Goal: Communication & Community: Answer question/provide support

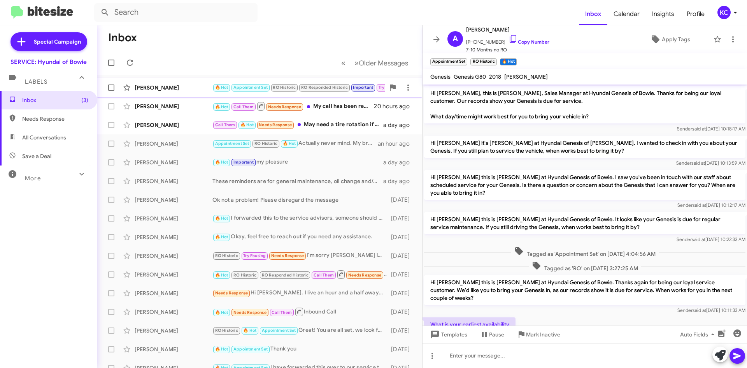
click at [174, 84] on div "Edward Iii" at bounding box center [174, 88] width 78 height 8
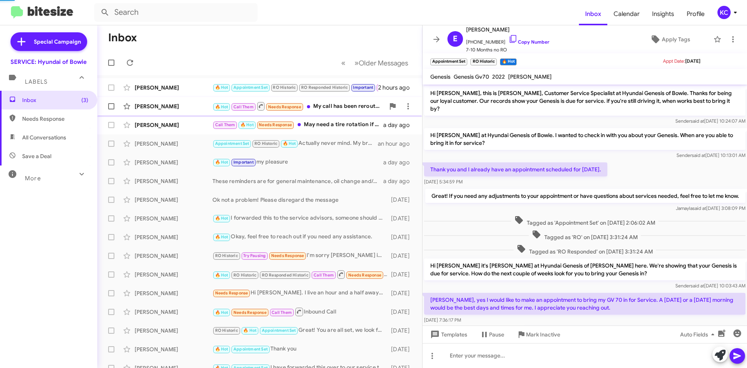
scroll to position [188, 0]
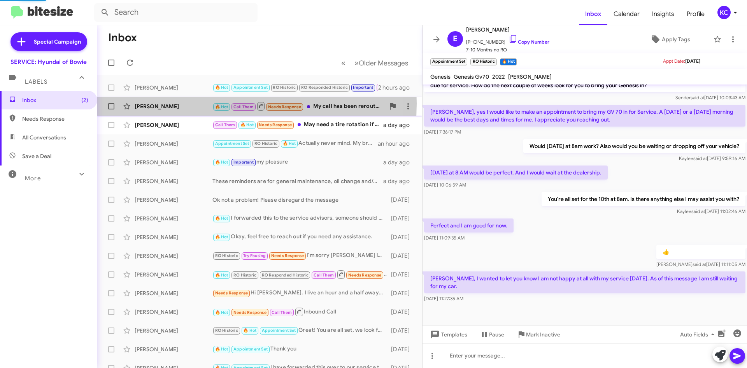
click at [163, 103] on div "Tony Wells" at bounding box center [174, 106] width 78 height 8
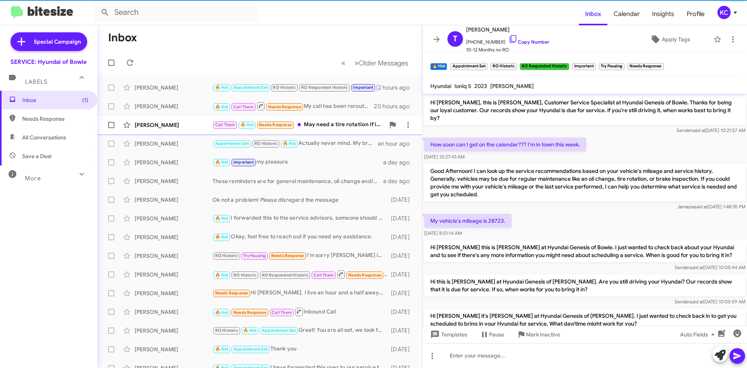
click at [162, 120] on div "Charles Barros Call Them 🔥 Hot Needs Response May need a tire rotation if it is…" at bounding box center [259, 125] width 312 height 16
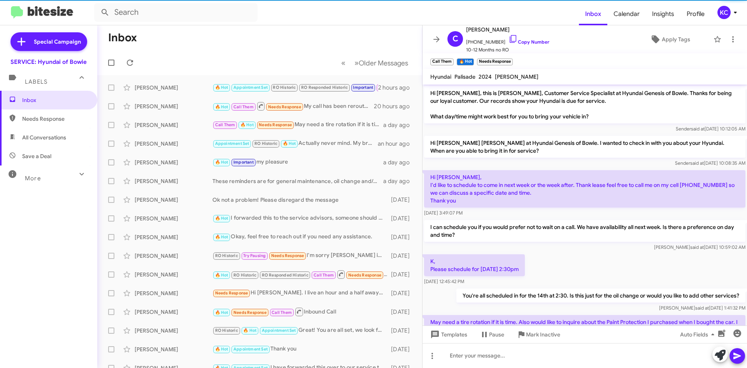
scroll to position [36, 0]
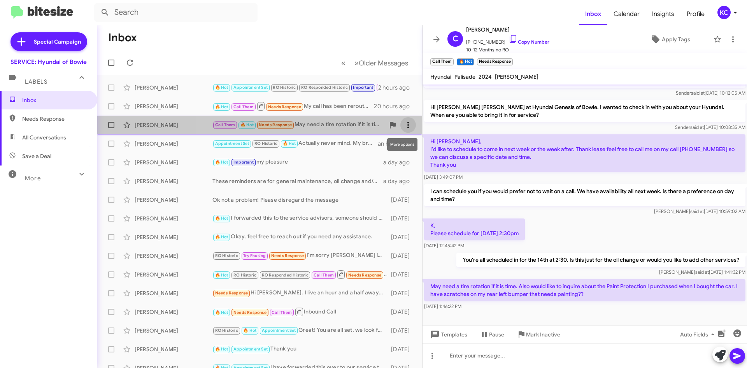
click at [407, 120] on span at bounding box center [408, 124] width 16 height 9
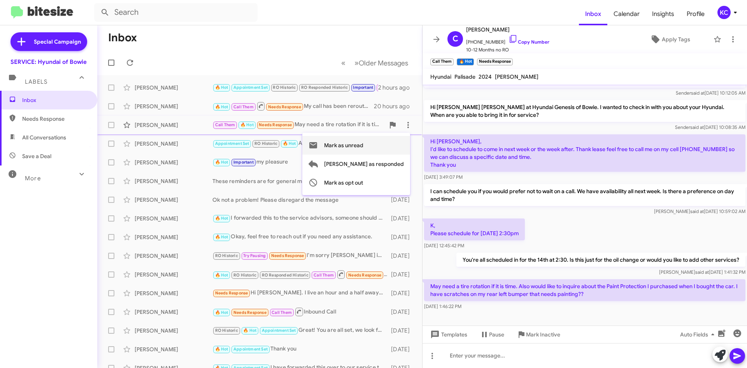
click at [363, 138] on span "Mark as unread" at bounding box center [343, 145] width 39 height 19
click at [730, 15] on icon at bounding box center [734, 12] width 9 height 9
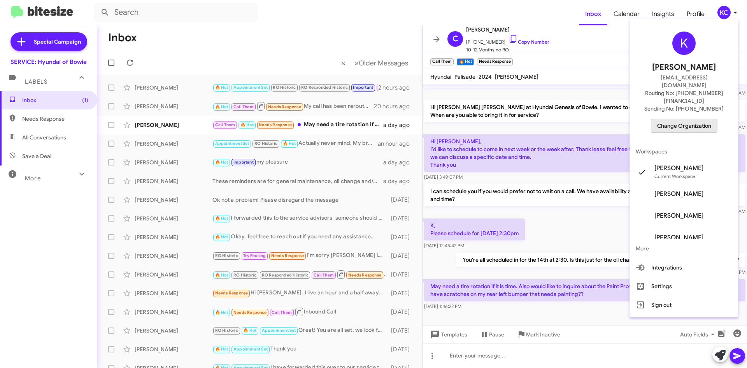
click at [697, 119] on span "Change Organization" at bounding box center [684, 125] width 54 height 13
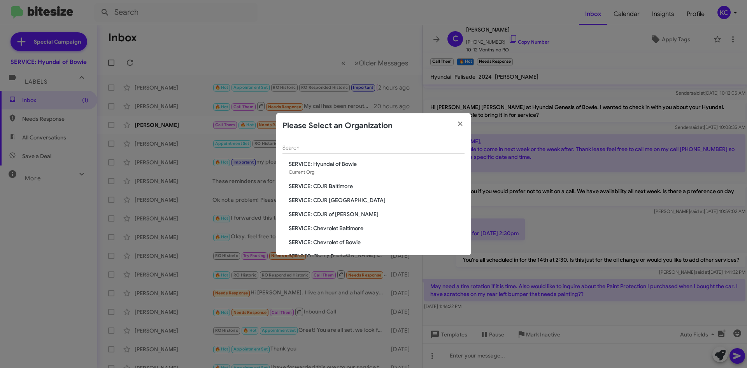
click at [337, 216] on span "SERVICE: CDJR of [PERSON_NAME]" at bounding box center [377, 214] width 176 height 8
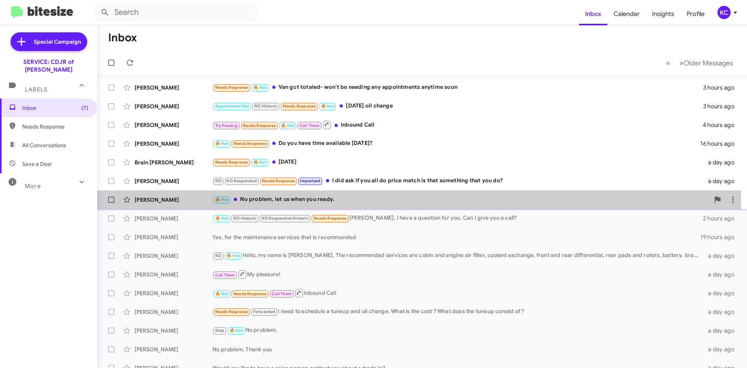
click at [291, 199] on div "🔥 Hot No problem, let us when you ready." at bounding box center [460, 199] width 497 height 9
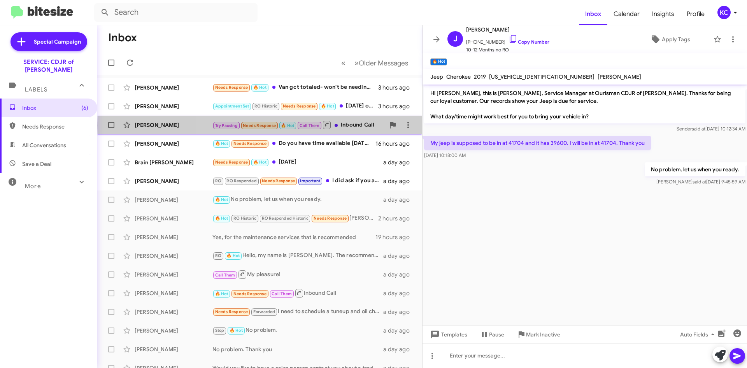
click at [343, 125] on div "Try Pausing Needs Response 🔥 Hot Call Them Inbound Call" at bounding box center [298, 125] width 172 height 10
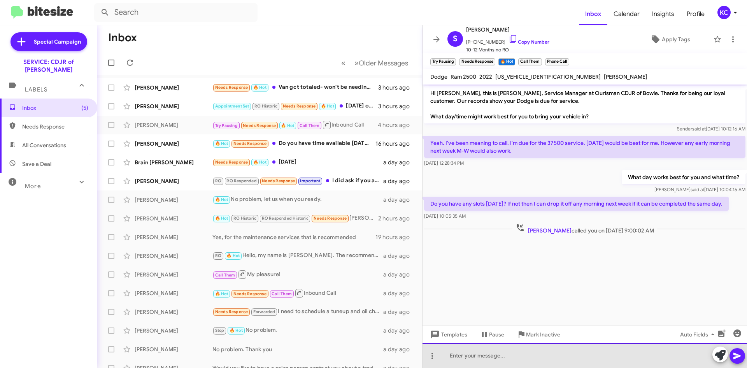
click at [541, 353] on div at bounding box center [584, 355] width 324 height 25
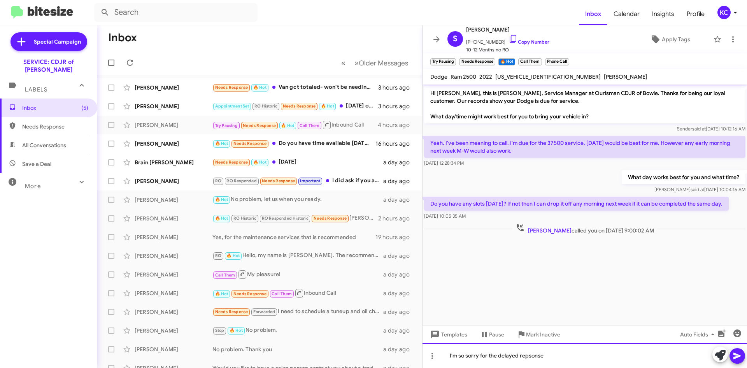
click at [537, 353] on div "I'm so sorry for the delayed repsonse" at bounding box center [584, 355] width 324 height 25
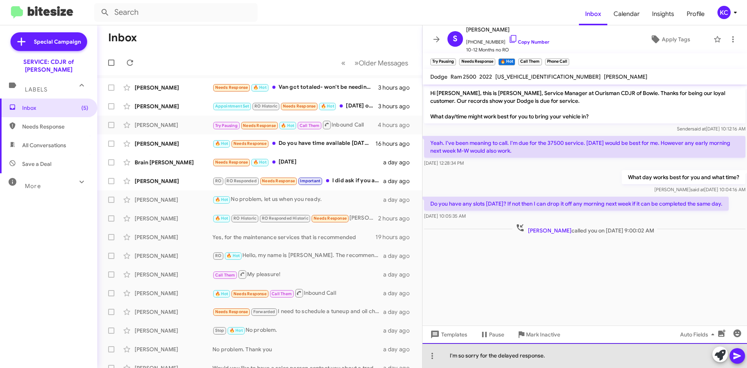
click at [649, 360] on div "I'm so sorry for the delayed response." at bounding box center [584, 355] width 324 height 25
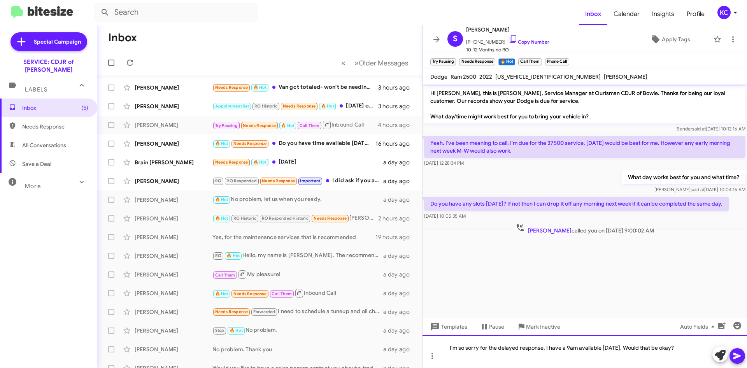
click at [745, 354] on div "I'm so sorry for the delayed response. I have a 9am available on Monday the 13t…" at bounding box center [584, 351] width 324 height 33
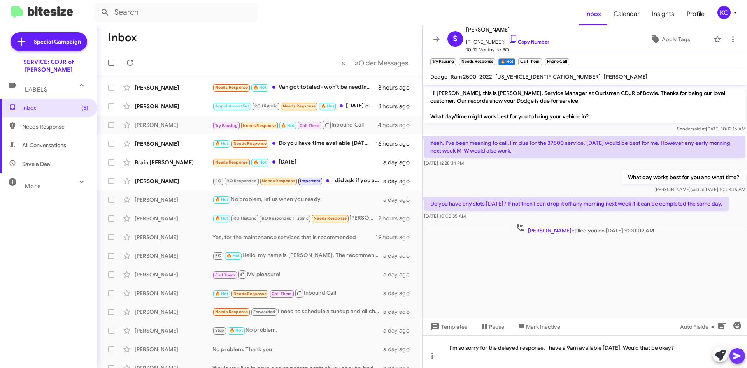
click at [736, 352] on icon at bounding box center [736, 355] width 9 height 9
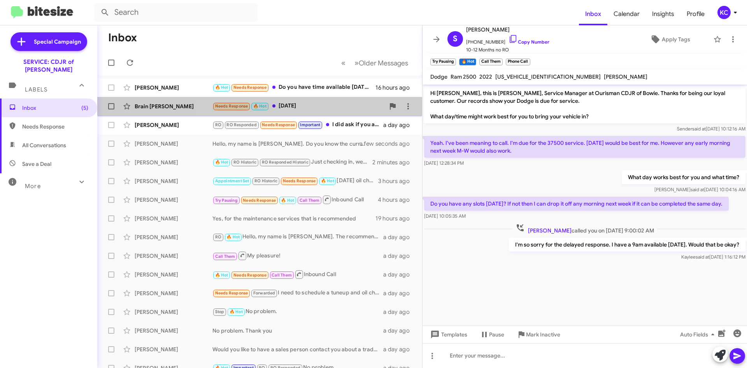
click at [343, 108] on div "Needs Response 🔥 Hot Tomorrow" at bounding box center [298, 106] width 172 height 9
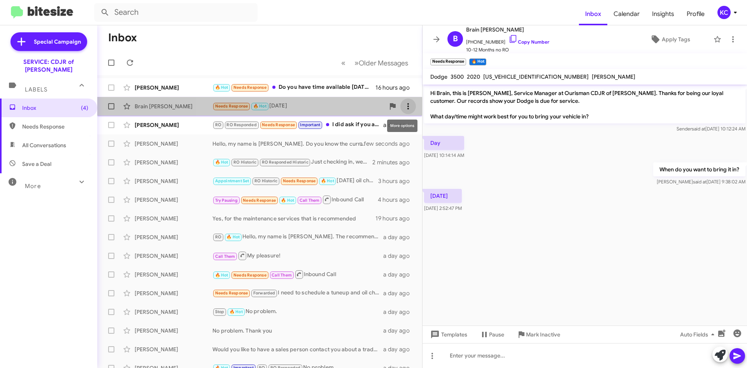
click at [404, 111] on button at bounding box center [408, 106] width 16 height 16
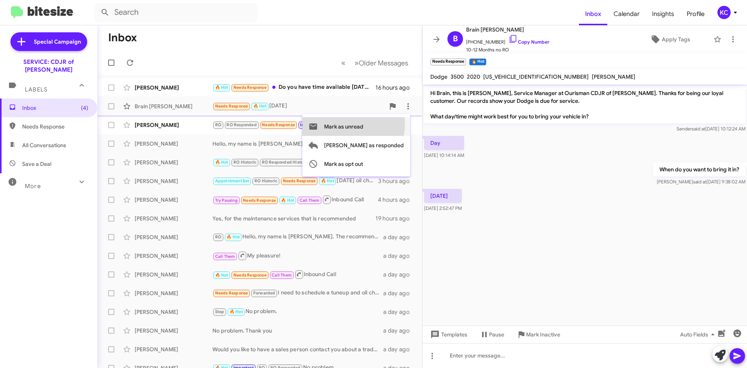
click at [363, 124] on span "Mark as unread" at bounding box center [343, 126] width 39 height 19
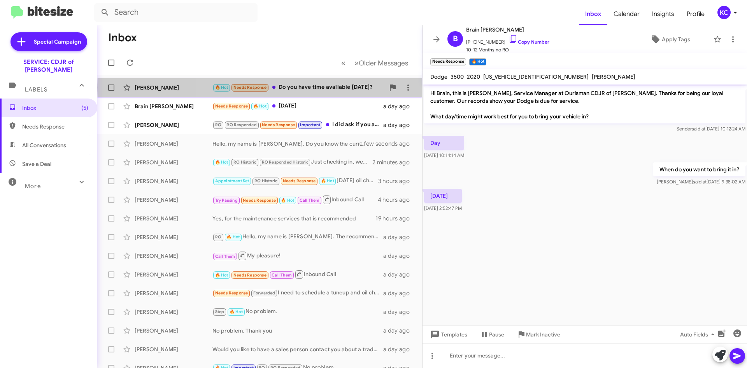
click at [334, 88] on div "🔥 Hot Needs Response Do you have time available Monday?" at bounding box center [298, 87] width 172 height 9
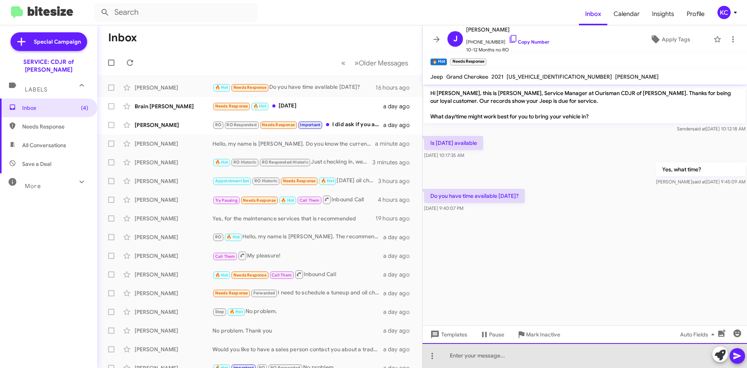
click at [576, 356] on div at bounding box center [584, 355] width 324 height 25
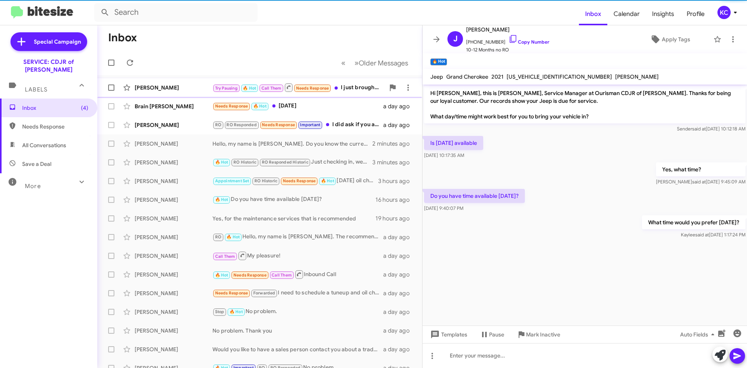
click at [335, 88] on div "Try Pausing 🔥 Hot Call Them Needs Response I just brought it in. They were able…" at bounding box center [298, 87] width 172 height 10
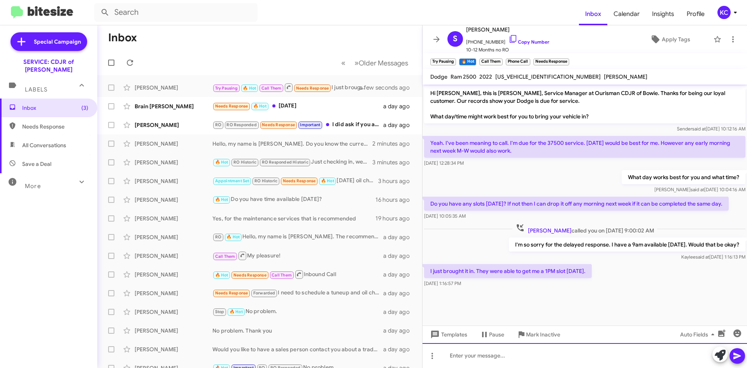
click at [560, 360] on div at bounding box center [584, 355] width 324 height 25
click at [626, 357] on div "Okay, I'm happy someone was able to assist you. Have a good day!" at bounding box center [584, 355] width 324 height 25
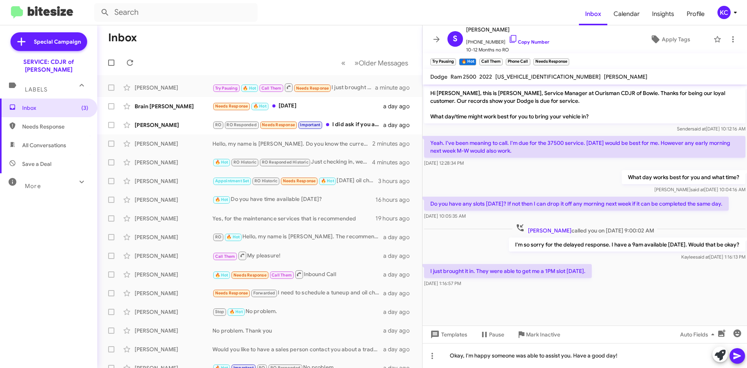
click at [744, 352] on div at bounding box center [728, 354] width 33 height 17
click at [742, 353] on button at bounding box center [737, 356] width 16 height 16
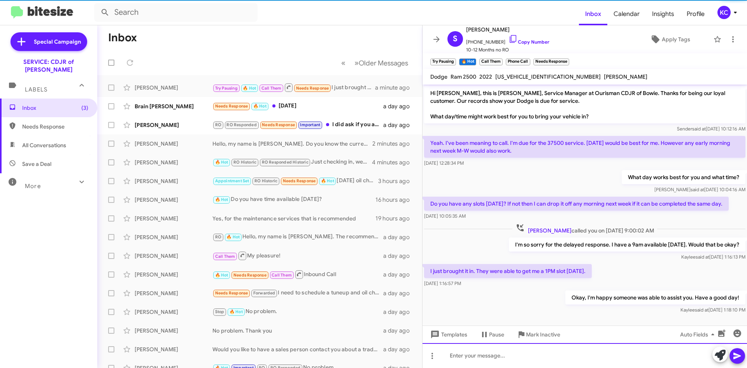
scroll to position [5, 0]
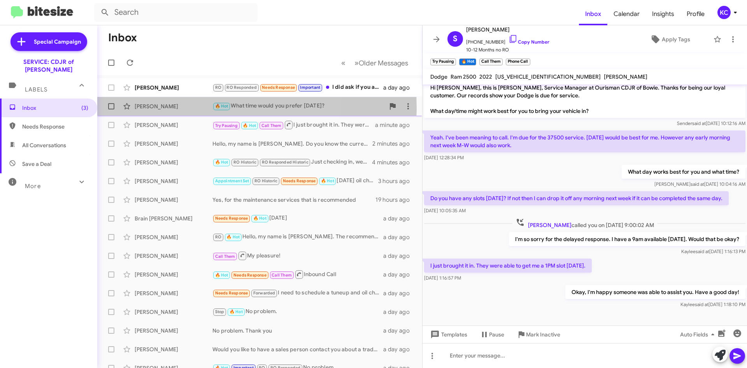
click at [180, 108] on div "Janel Horne" at bounding box center [174, 106] width 78 height 8
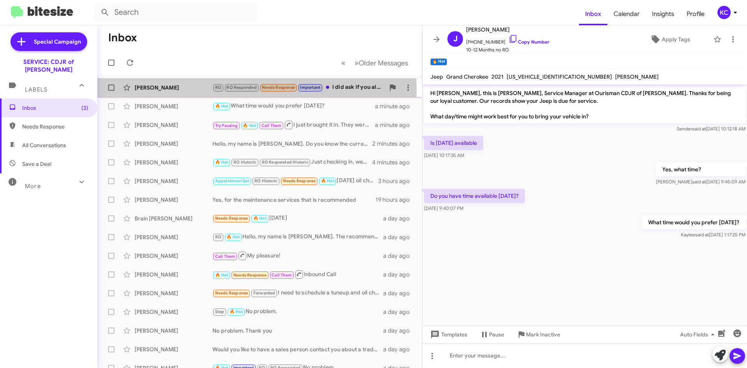
click at [171, 90] on div "Cheryl Ramsey" at bounding box center [174, 88] width 78 height 8
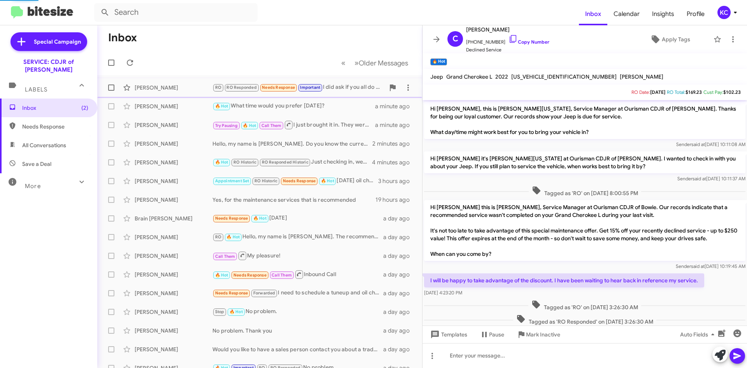
scroll to position [142, 0]
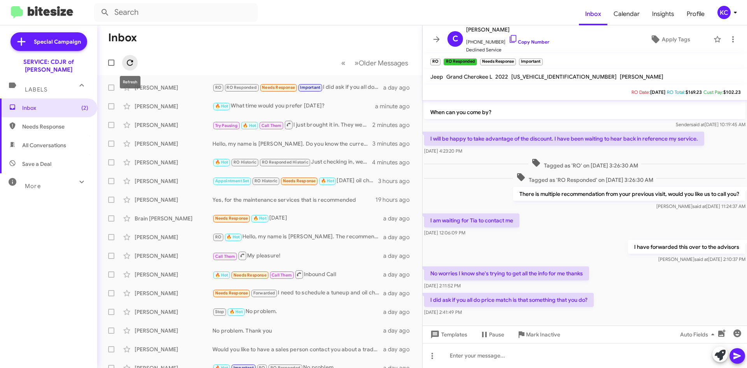
click at [131, 59] on icon at bounding box center [129, 62] width 9 height 9
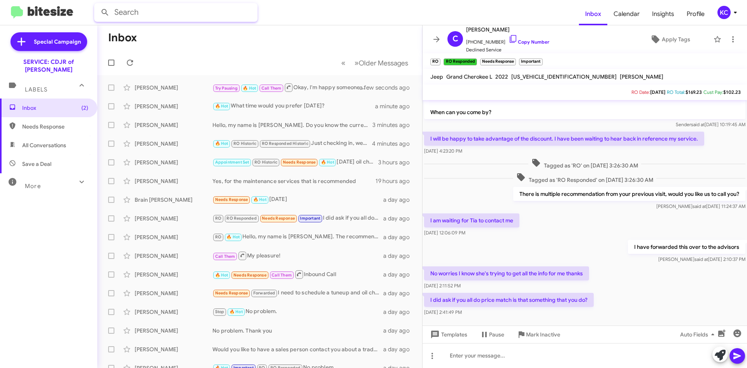
click at [198, 16] on input "text" at bounding box center [175, 12] width 163 height 19
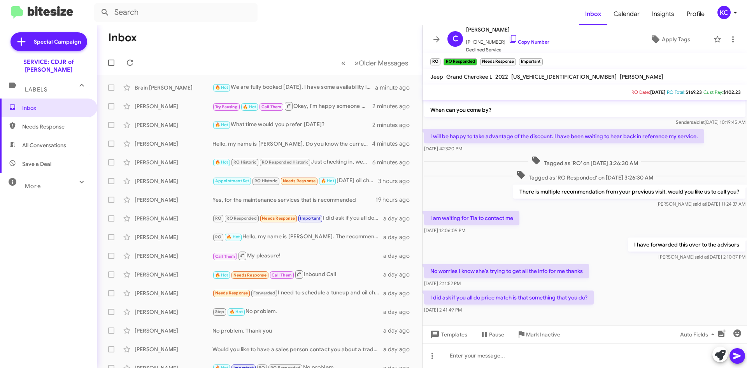
scroll to position [157, 0]
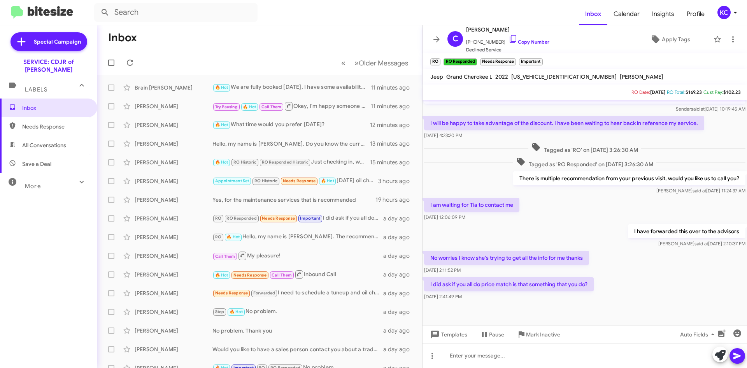
click at [56, 175] on div "More" at bounding box center [40, 182] width 69 height 14
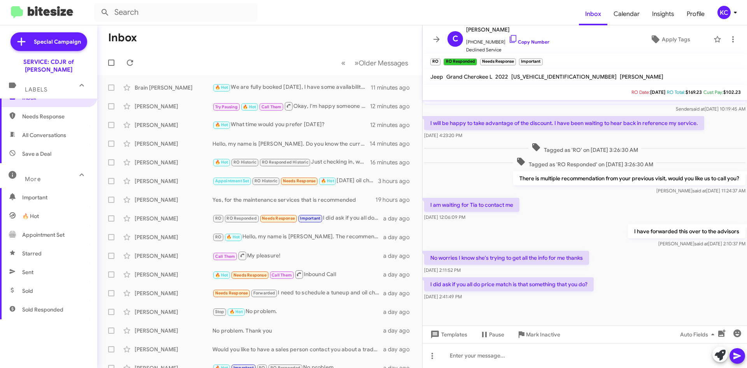
scroll to position [0, 0]
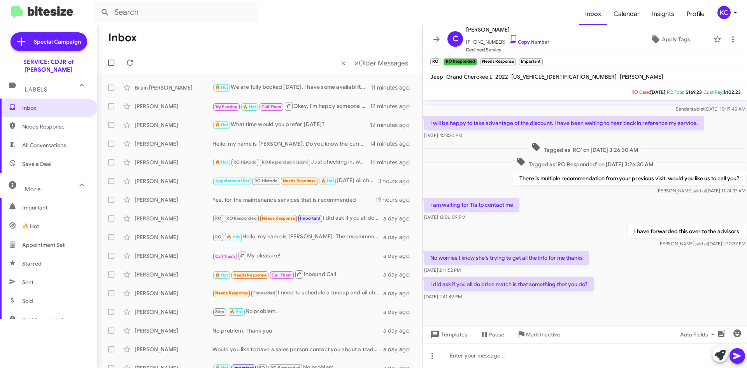
click at [33, 142] on span "All Conversations" at bounding box center [48, 145] width 97 height 19
type input "in:all-conversations"
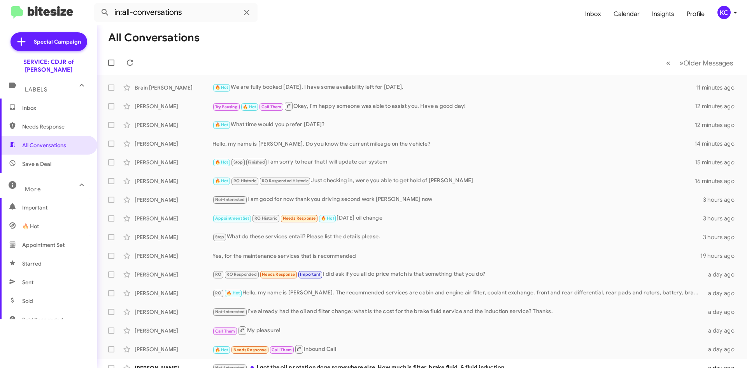
click at [75, 179] on mat-icon at bounding box center [81, 185] width 12 height 12
click at [714, 14] on button "KC" at bounding box center [725, 12] width 28 height 13
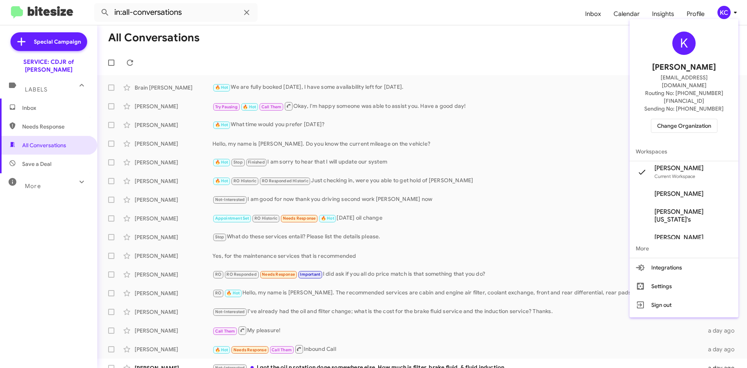
click at [674, 119] on span "Change Organization" at bounding box center [684, 125] width 54 height 13
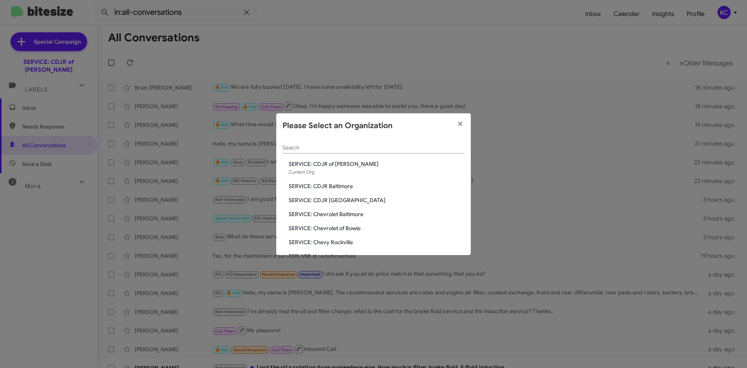
click at [331, 184] on span "SERVICE: CDJR Baltimore" at bounding box center [377, 186] width 176 height 8
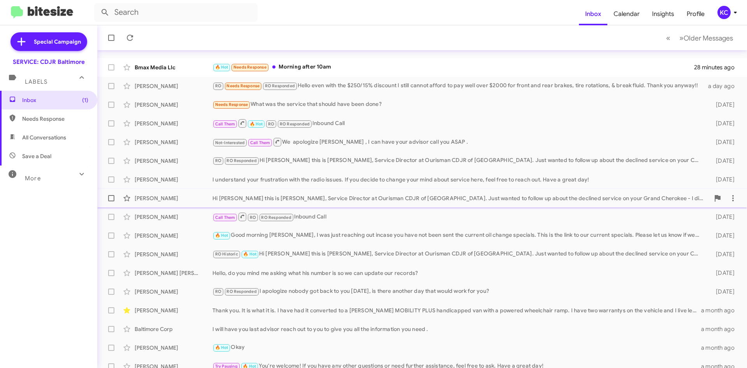
scroll to position [39, 0]
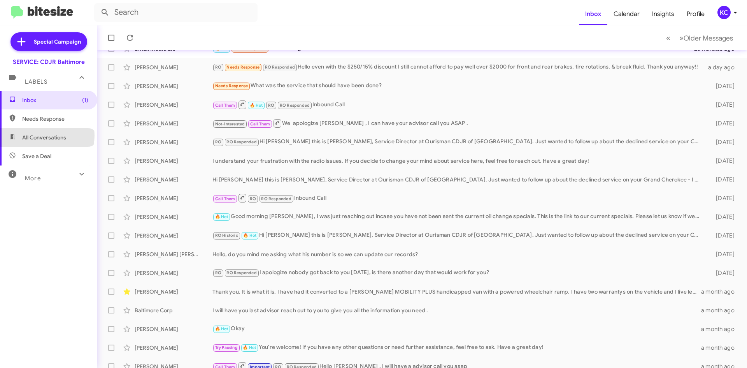
click at [47, 135] on span "All Conversations" at bounding box center [44, 137] width 44 height 8
type input "in:all-conversations"
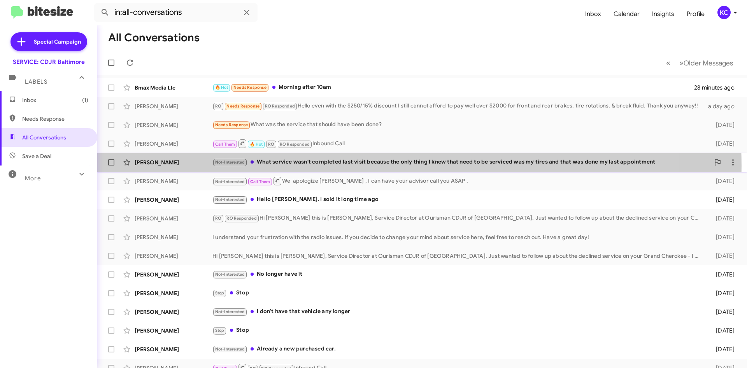
click at [364, 166] on div "Not-Interested What service wasn't completed last visit because the only thing …" at bounding box center [460, 162] width 497 height 9
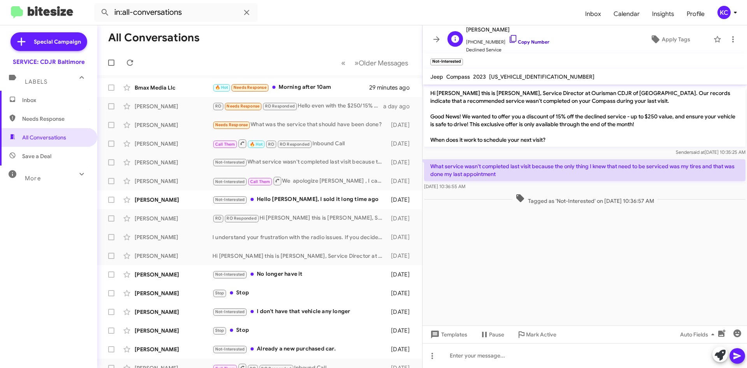
click at [508, 37] on icon at bounding box center [512, 38] width 9 height 9
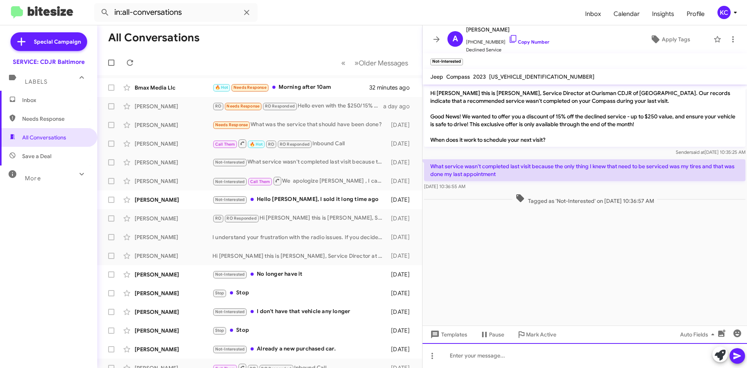
click at [475, 364] on div at bounding box center [584, 355] width 324 height 25
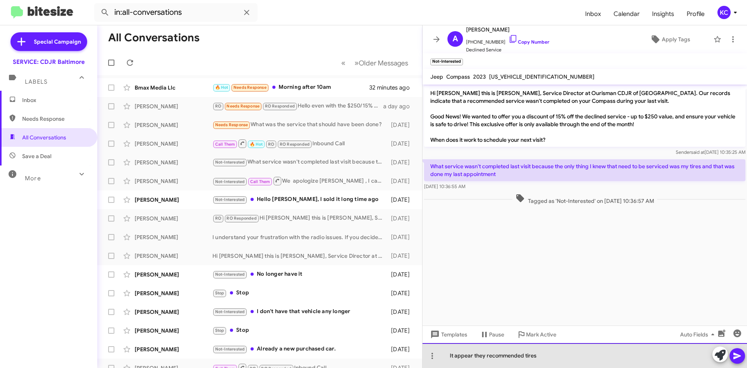
click at [472, 356] on div "It appear they recommended tires" at bounding box center [584, 355] width 324 height 25
click at [552, 350] on div "It appears they recommended tires" at bounding box center [584, 355] width 324 height 25
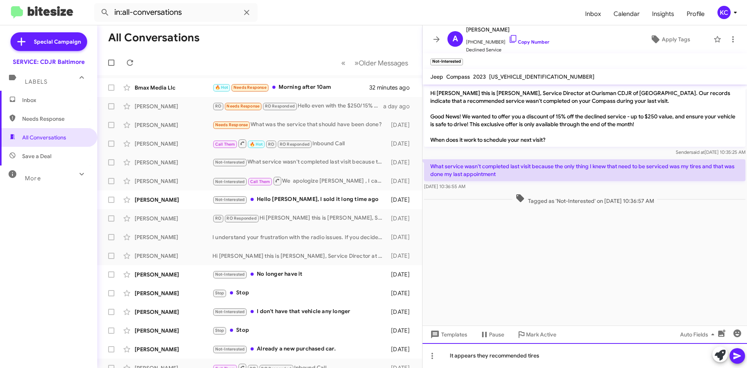
click at [527, 355] on div "It appears they recommended tires" at bounding box center [584, 355] width 324 height 25
click at [551, 358] on div "It appears they recommended 2 tires" at bounding box center [584, 355] width 324 height 25
click at [499, 353] on div "It appears they recommended 2 tires," at bounding box center [584, 355] width 324 height 25
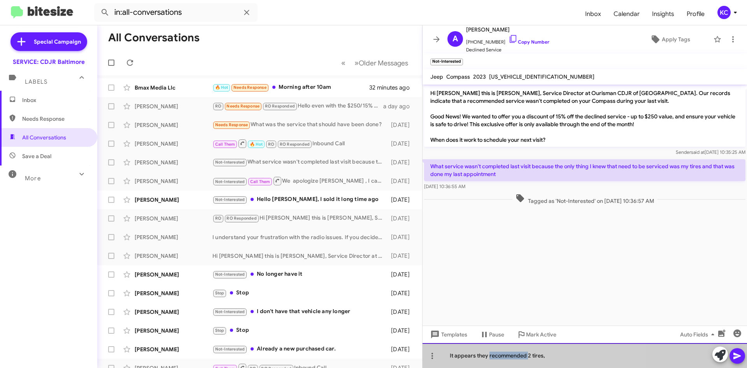
click at [499, 353] on div "It appears they recommended 2 tires," at bounding box center [584, 355] width 324 height 25
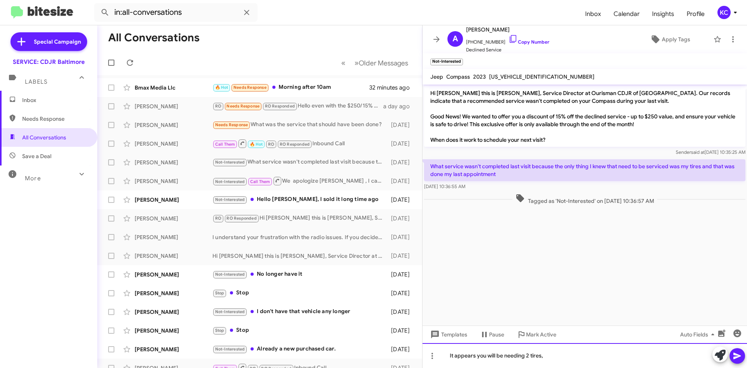
click at [560, 357] on div "It appears you will be needing 2 tires," at bounding box center [584, 355] width 324 height 25
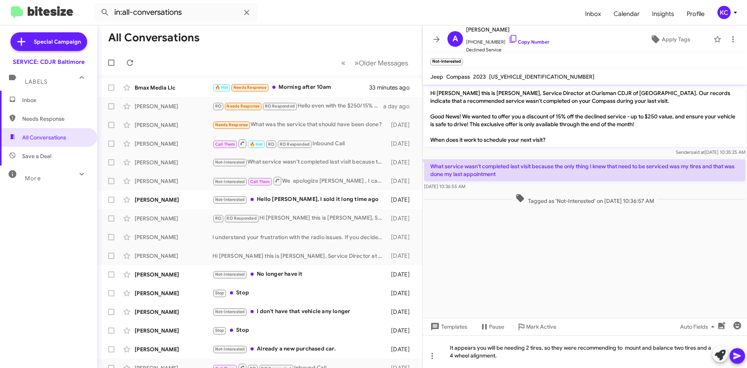
click at [739, 352] on icon at bounding box center [736, 355] width 9 height 9
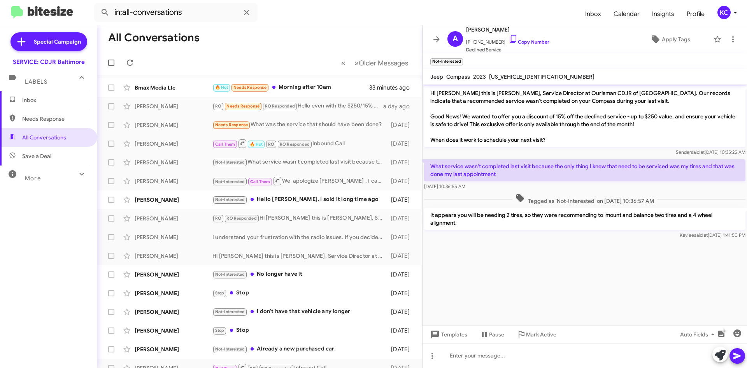
click at [511, 234] on div "Kaylee said at Oct 10, 2025, 1:41:50 PM" at bounding box center [584, 235] width 321 height 8
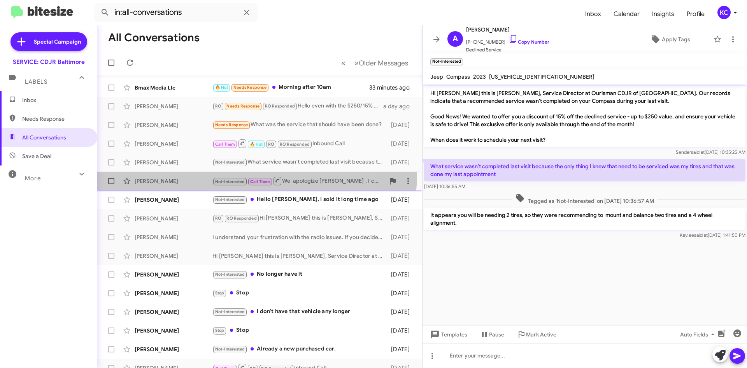
click at [199, 172] on span "Jose Mendes Not-Interested Call Them We apologize MR Mendes , I can have your a…" at bounding box center [259, 181] width 325 height 19
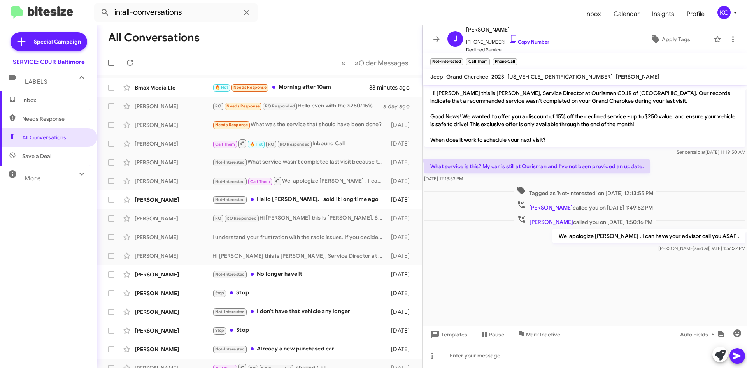
click at [35, 175] on span "More" at bounding box center [33, 178] width 16 height 7
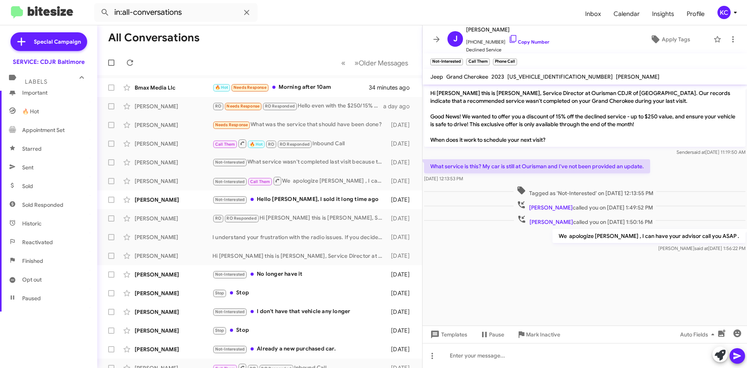
scroll to position [147, 0]
click at [37, 231] on span "Opt out" at bounding box center [48, 239] width 97 height 19
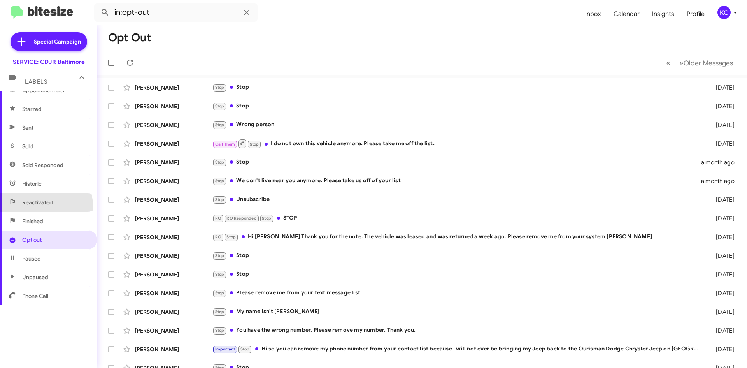
click at [18, 210] on span "Reactivated" at bounding box center [48, 202] width 97 height 19
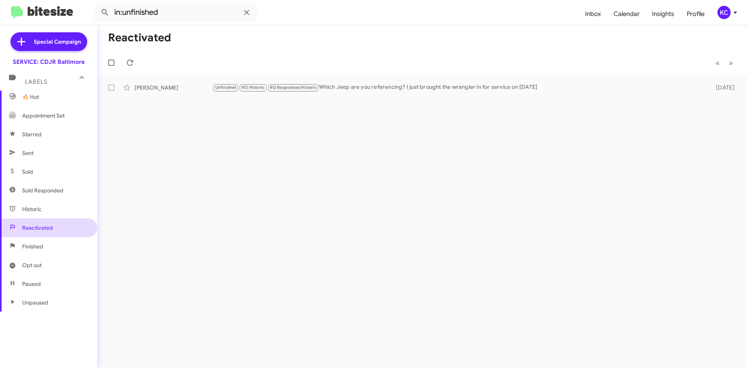
scroll to position [108, 0]
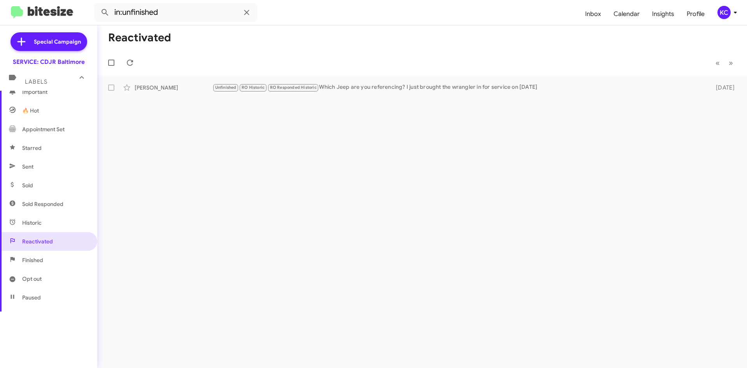
click at [35, 184] on span "Sold" at bounding box center [48, 185] width 97 height 19
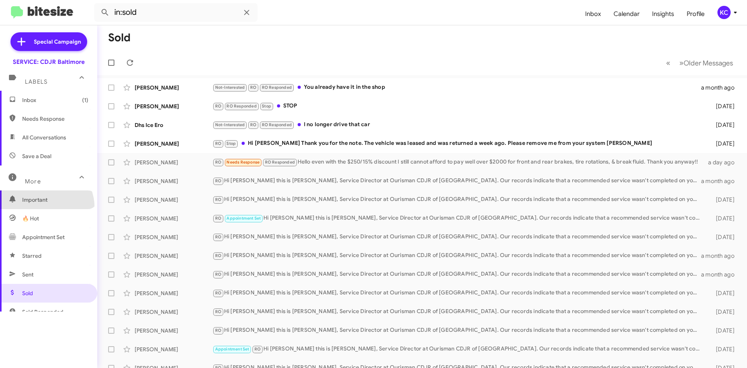
click at [46, 207] on span "Important" at bounding box center [48, 199] width 97 height 19
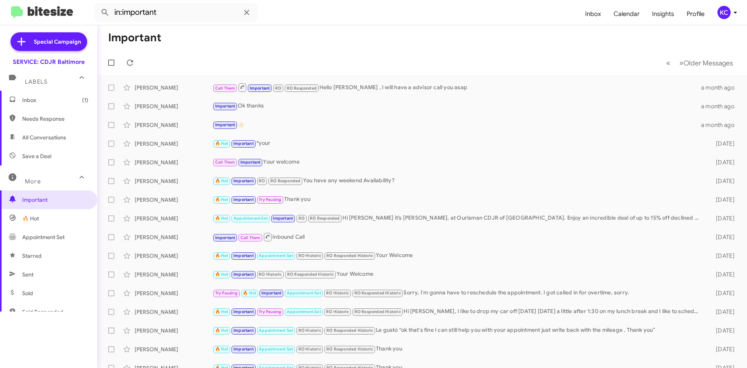
click at [44, 147] on span "Save a Deal" at bounding box center [48, 156] width 97 height 19
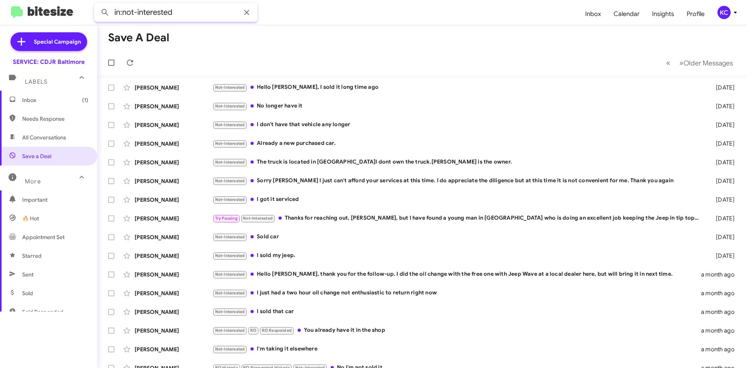
click at [210, 18] on input "in:not-interested" at bounding box center [175, 12] width 163 height 19
click at [97, 5] on button at bounding box center [105, 13] width 16 height 16
click at [248, 28] on mat-toolbar-row "Save a Deal" at bounding box center [422, 37] width 650 height 25
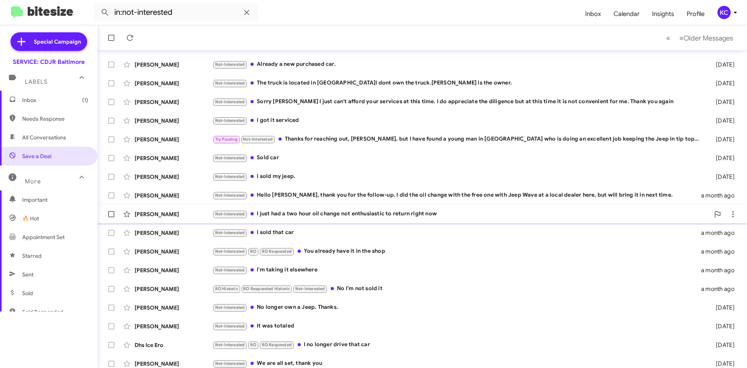
scroll to position [84, 0]
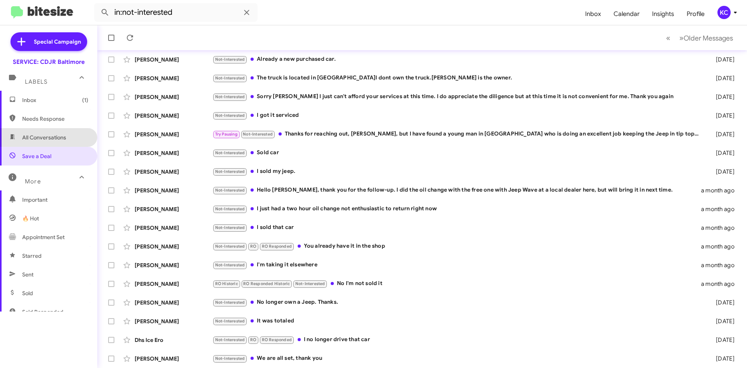
click at [54, 131] on span "All Conversations" at bounding box center [48, 137] width 97 height 19
type input "in:all-conversations"
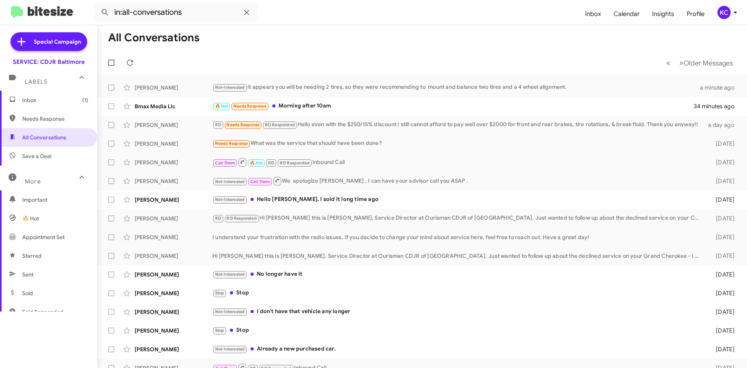
click at [398, 39] on mat-toolbar-row "All Conversations" at bounding box center [422, 37] width 650 height 25
click at [729, 12] on div "KC" at bounding box center [723, 12] width 13 height 13
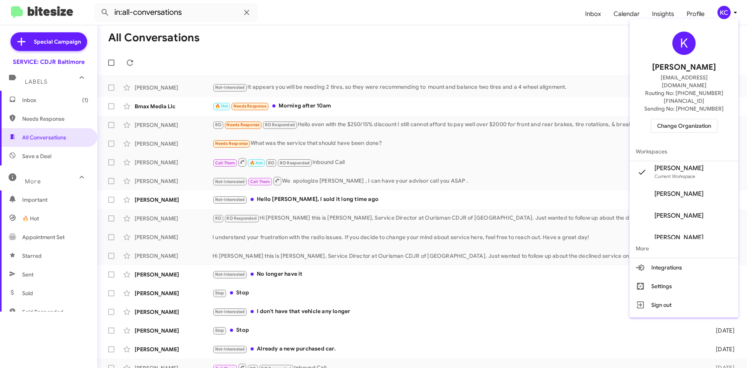
click at [693, 102] on div "K Kaylee Cole kaycole@ourismancars.com Routing No: +1 (410) 288-3100 Sending No…" at bounding box center [683, 82] width 109 height 120
click at [691, 119] on span "Change Organization" at bounding box center [684, 125] width 54 height 13
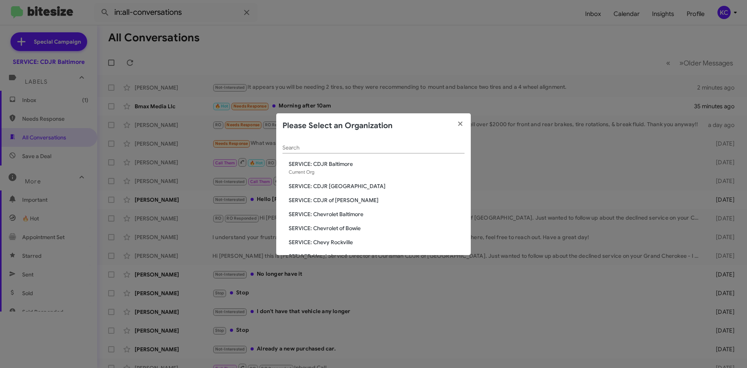
scroll to position [39, 0]
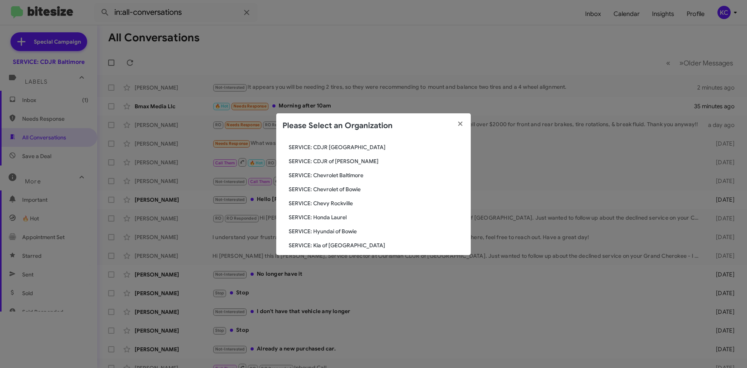
click at [333, 149] on span "SERVICE: CDJR [GEOGRAPHIC_DATA]" at bounding box center [377, 147] width 176 height 8
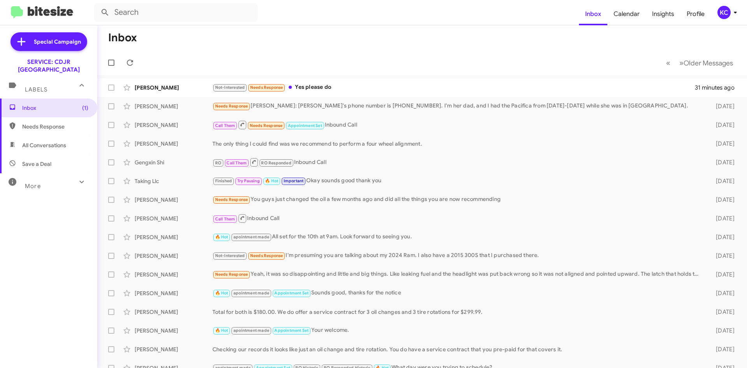
click at [53, 136] on span "All Conversations" at bounding box center [48, 145] width 97 height 19
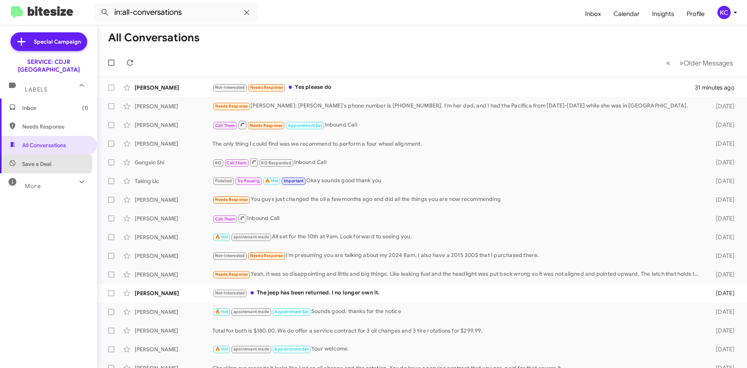
click at [17, 155] on span "Save a Deal" at bounding box center [48, 163] width 97 height 19
type input "in:not-interested"
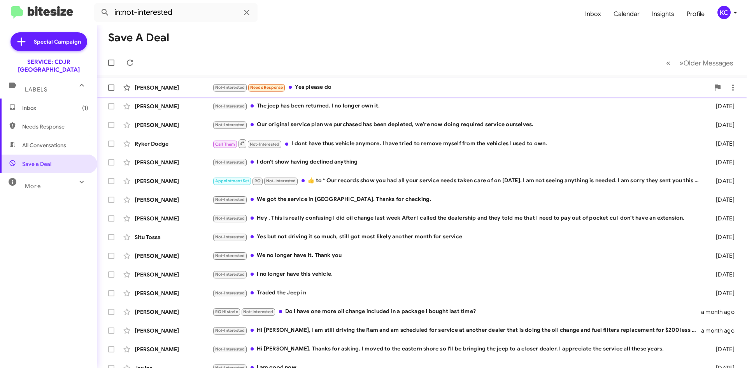
click at [382, 85] on div "Not-Interested Needs Response Yes please do" at bounding box center [460, 87] width 497 height 9
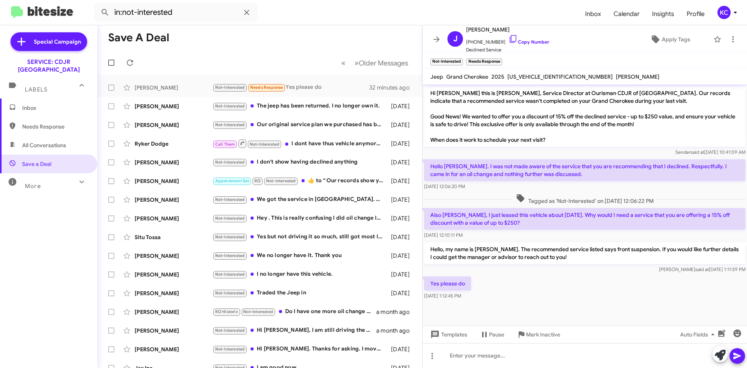
click at [729, 10] on span "KC" at bounding box center [728, 12] width 23 height 13
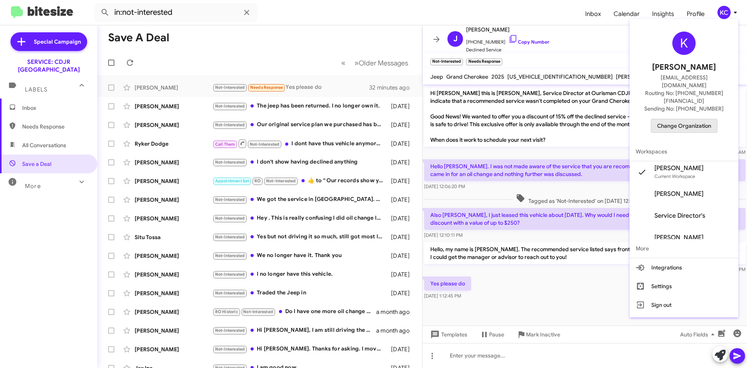
click at [691, 119] on span "Change Organization" at bounding box center [684, 125] width 54 height 13
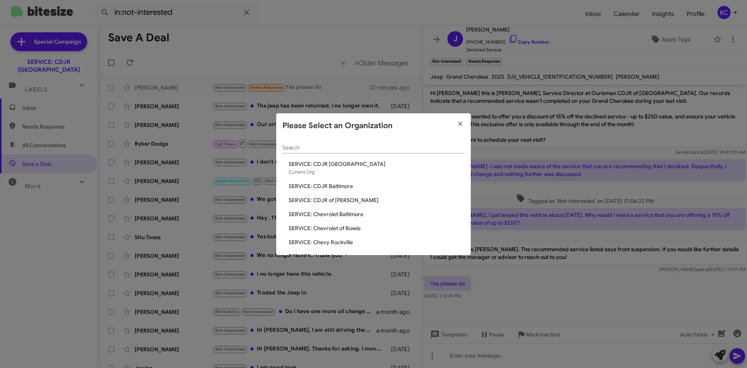
click at [357, 187] on span "SERVICE: CDJR Baltimore" at bounding box center [377, 186] width 176 height 8
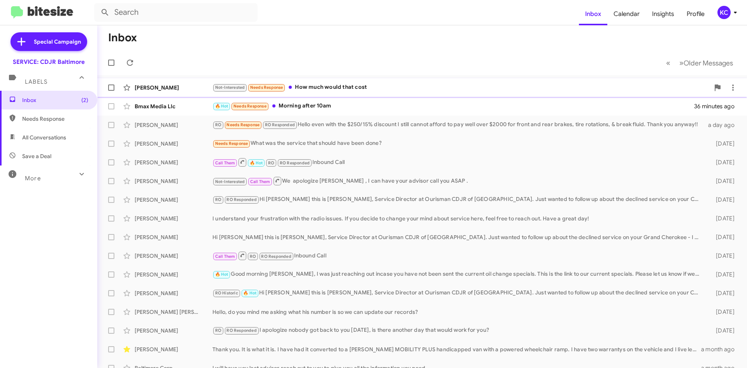
click at [346, 91] on div "Not-Interested Needs Response How much would that cost" at bounding box center [460, 87] width 497 height 9
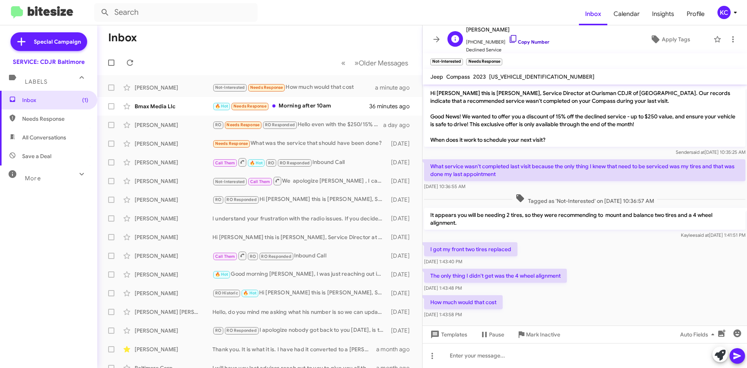
click at [508, 40] on icon at bounding box center [512, 38] width 9 height 9
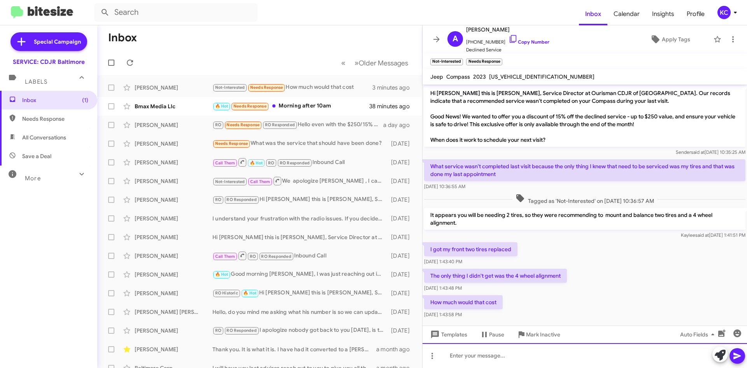
click at [545, 354] on div at bounding box center [584, 355] width 324 height 25
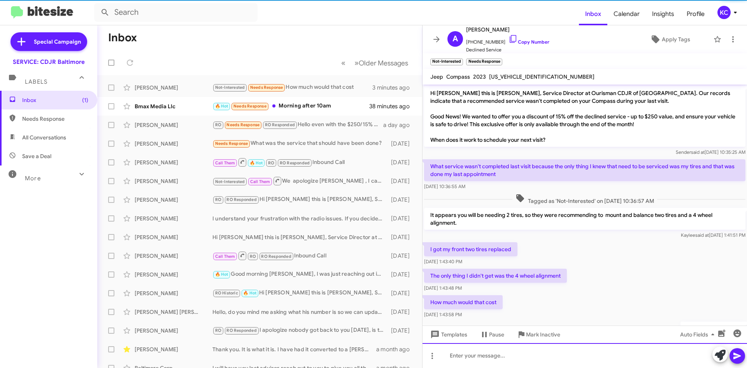
scroll to position [37, 0]
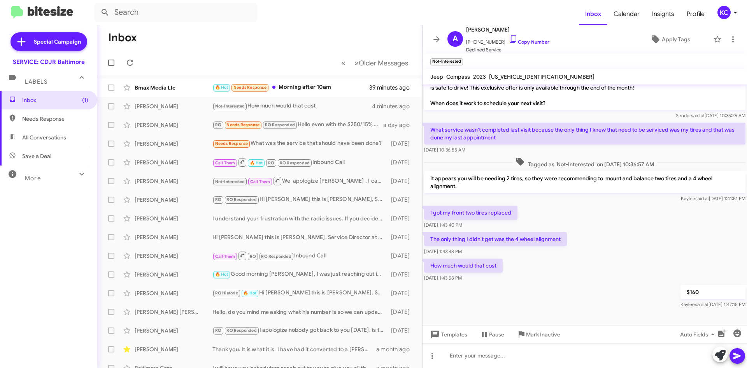
click at [729, 15] on div "KC" at bounding box center [723, 12] width 13 height 13
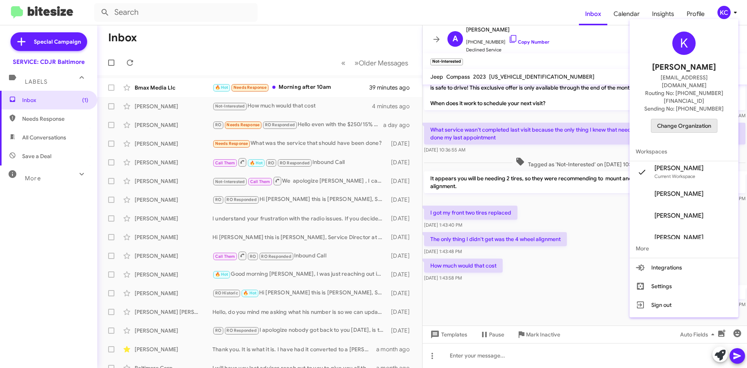
click at [694, 119] on span "Change Organization" at bounding box center [684, 125] width 54 height 13
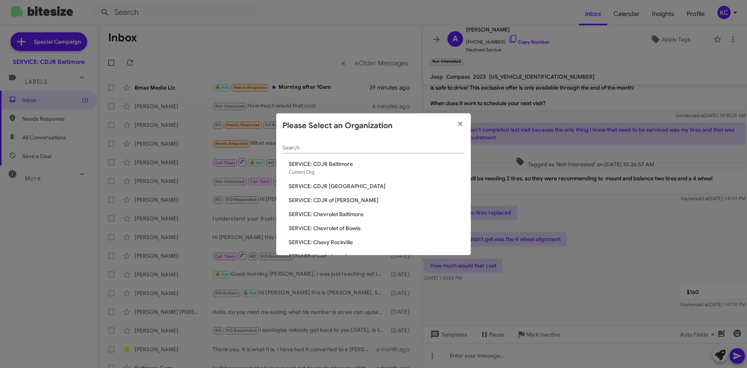
click at [345, 187] on span "SERVICE: CDJR [GEOGRAPHIC_DATA]" at bounding box center [377, 186] width 176 height 8
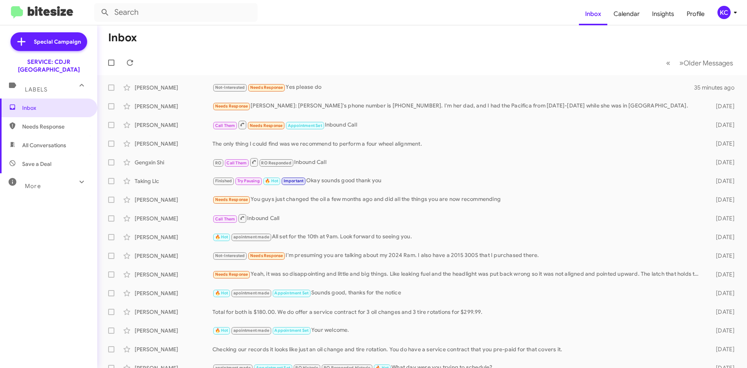
click at [47, 141] on span "All Conversations" at bounding box center [44, 145] width 44 height 8
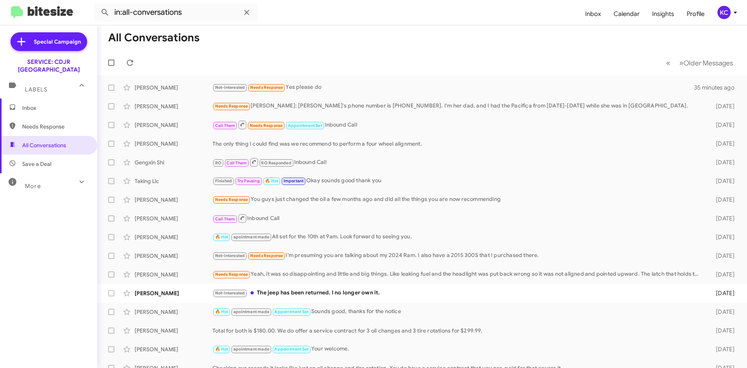
click at [64, 159] on span "Save a Deal" at bounding box center [48, 163] width 97 height 19
type input "in:not-interested"
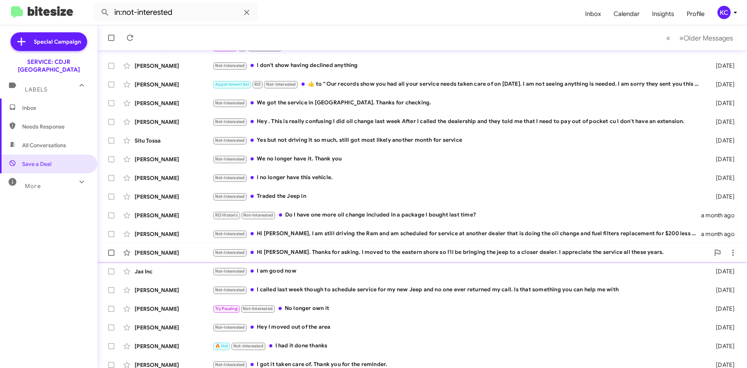
scroll to position [84, 0]
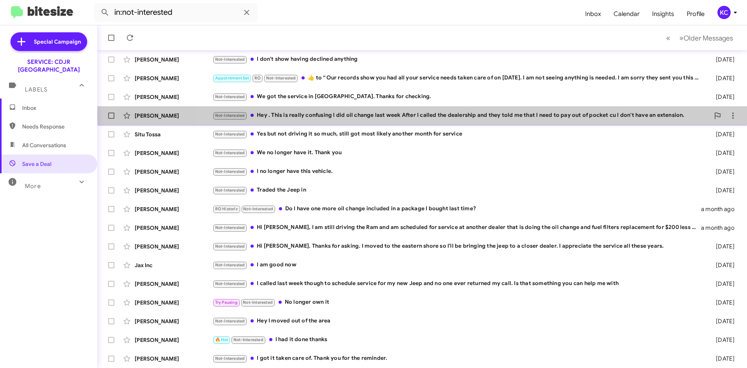
click at [496, 116] on div "Not-Interested Hey . This is really confusing I did oil change last week After …" at bounding box center [460, 115] width 497 height 9
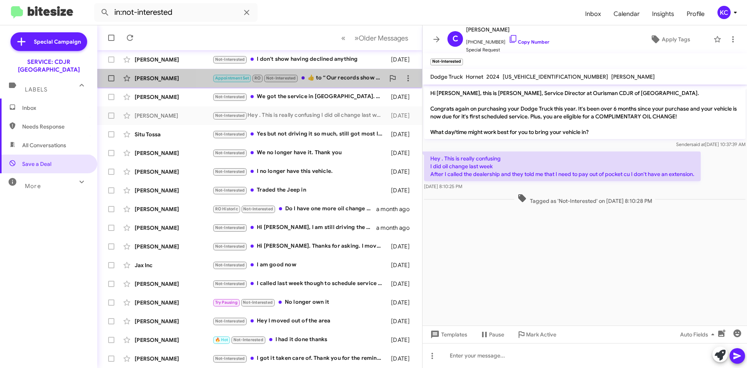
click at [322, 79] on div "Appointment Set RO Not-Interested ​👍​ to “ Our records show you had all your se…" at bounding box center [298, 78] width 172 height 9
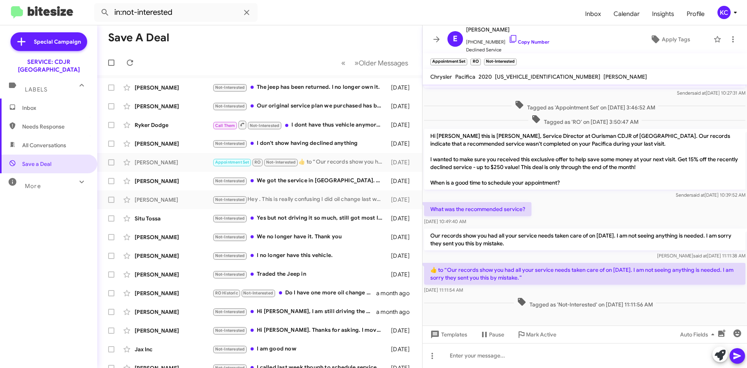
click at [731, 8] on icon at bounding box center [734, 12] width 9 height 9
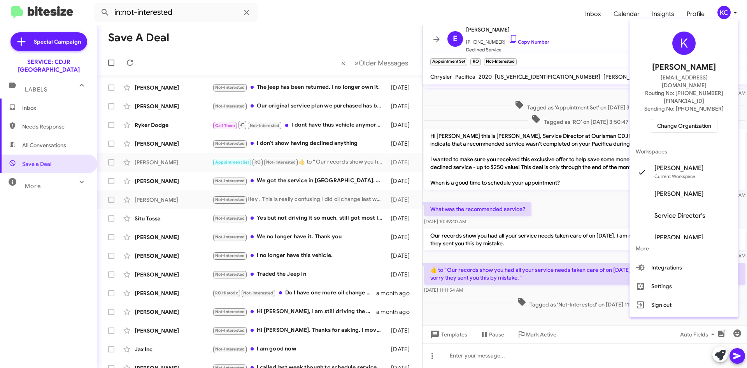
click at [694, 119] on span "Change Organization" at bounding box center [684, 125] width 54 height 13
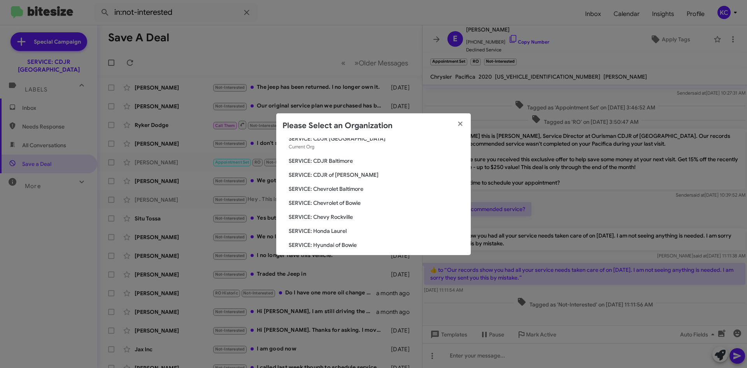
scroll to position [39, 0]
click at [357, 177] on span "SERVICE: Chevrolet Baltimore" at bounding box center [377, 175] width 176 height 8
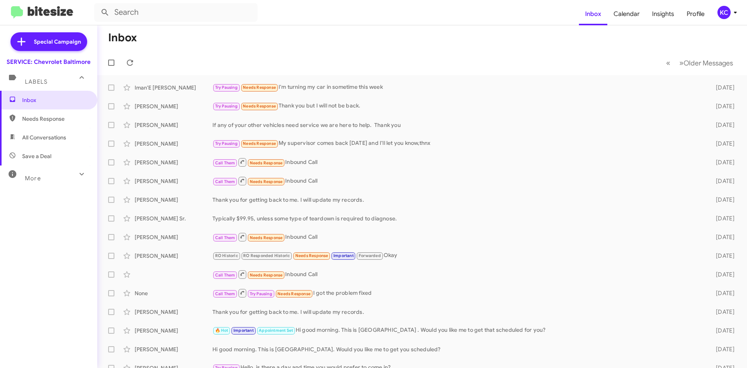
click at [44, 154] on span "Save a Deal" at bounding box center [36, 156] width 29 height 8
type input "in:not-interested"
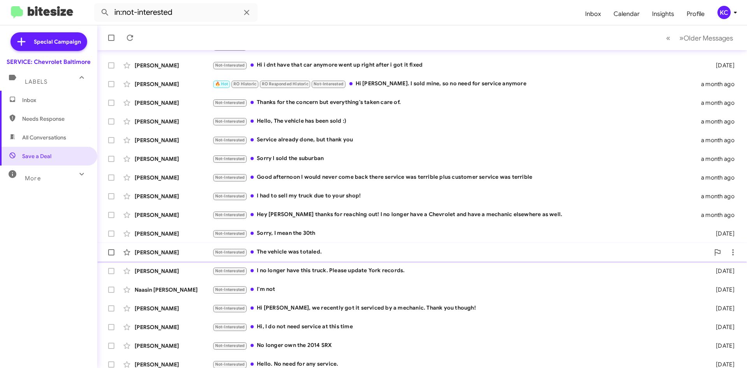
scroll to position [84, 0]
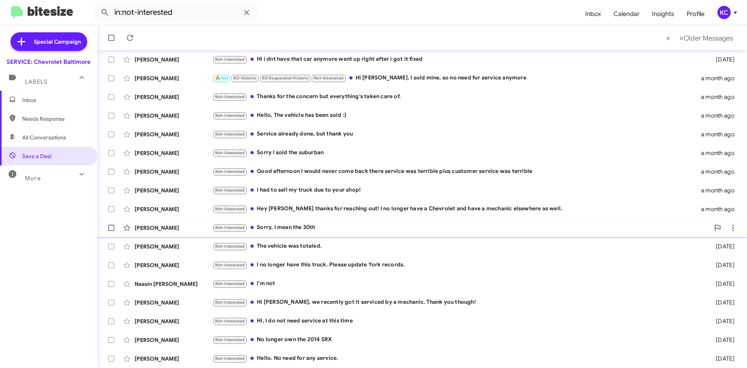
click at [313, 224] on div "Not-Interested Sorry, I mean the 30th" at bounding box center [460, 227] width 497 height 9
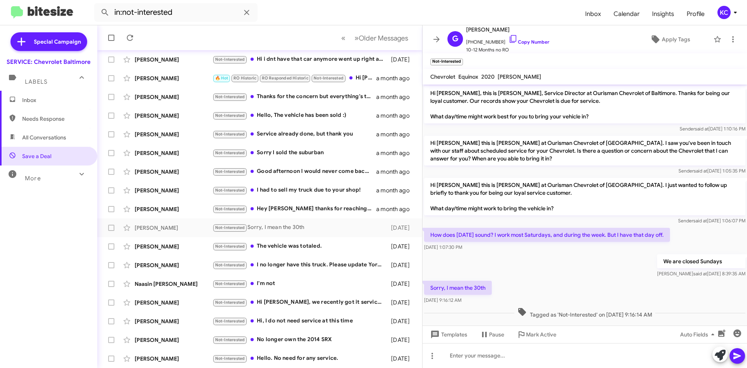
click at [727, 22] on mat-toolbar "in:not-interested Inbox Calendar Insights Profile KC" at bounding box center [373, 12] width 747 height 25
click at [724, 17] on div "KC" at bounding box center [723, 12] width 13 height 13
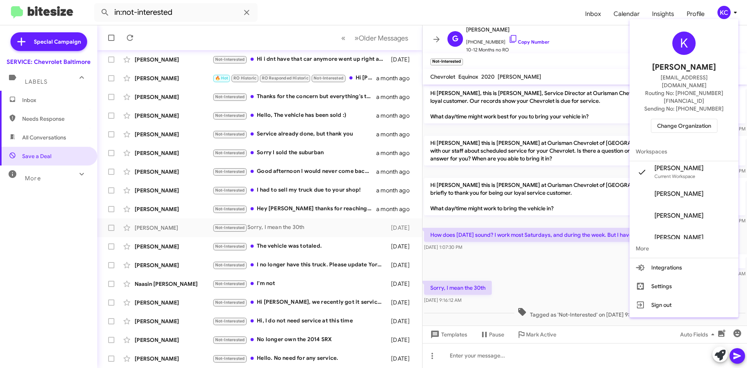
click at [681, 119] on span "Change Organization" at bounding box center [684, 125] width 54 height 13
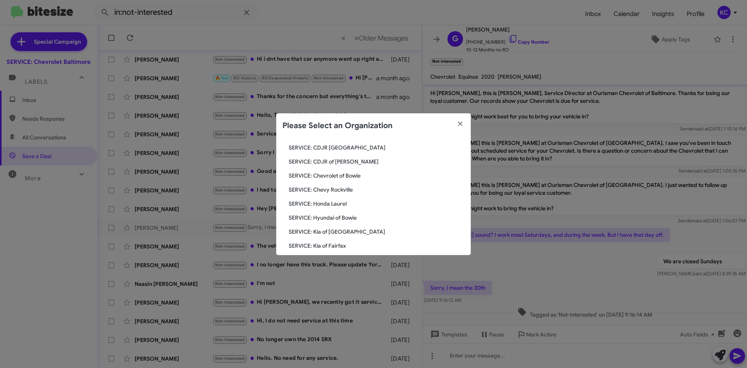
scroll to position [39, 0]
click at [336, 187] on span "SERVICE: Chevrolet of Bowie" at bounding box center [377, 189] width 176 height 8
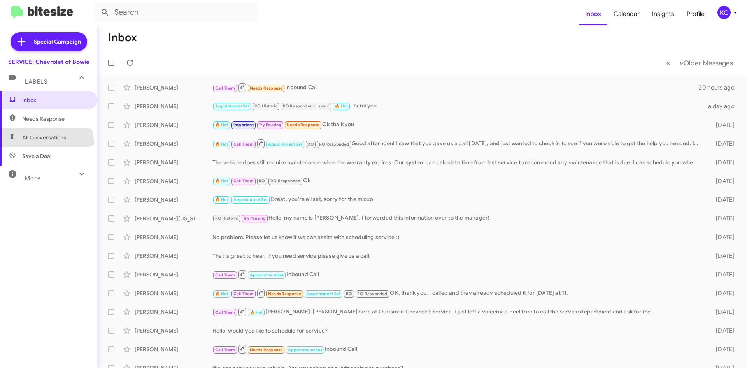
click at [44, 144] on span "All Conversations" at bounding box center [48, 137] width 97 height 19
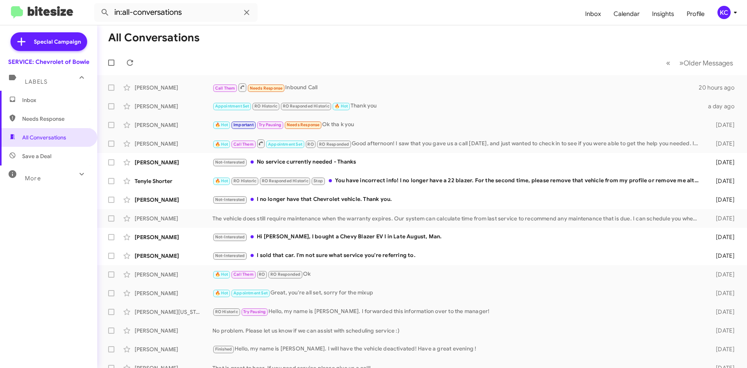
click at [58, 151] on span "Save a Deal" at bounding box center [48, 156] width 97 height 19
type input "in:not-interested"
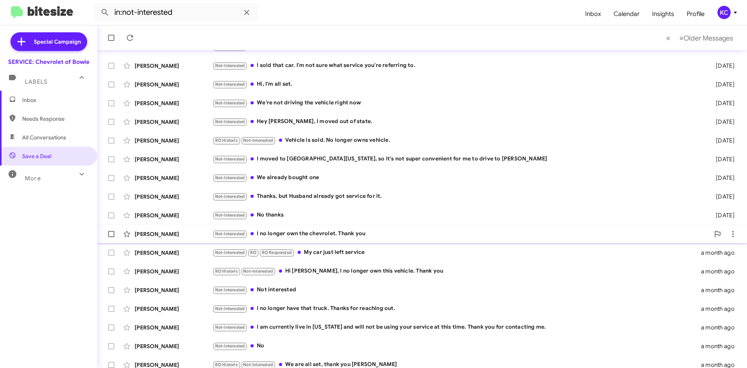
scroll to position [84, 0]
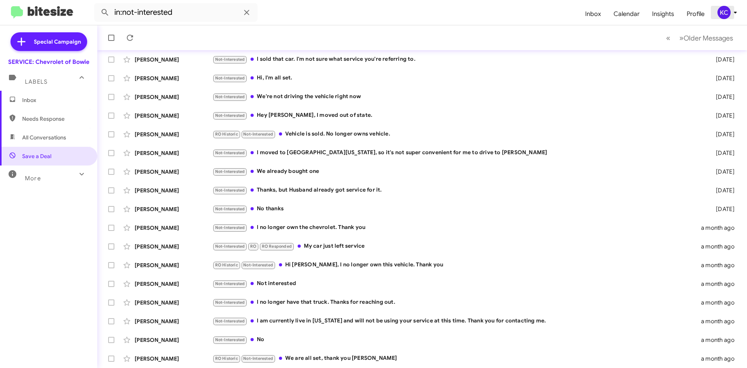
click at [727, 8] on div "KC" at bounding box center [723, 12] width 13 height 13
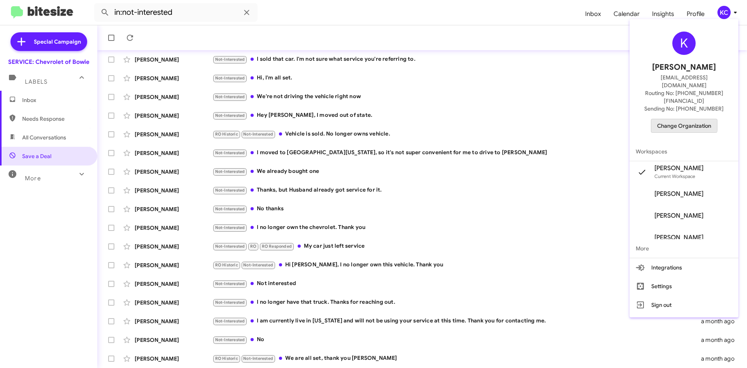
click at [687, 119] on span "Change Organization" at bounding box center [684, 125] width 54 height 13
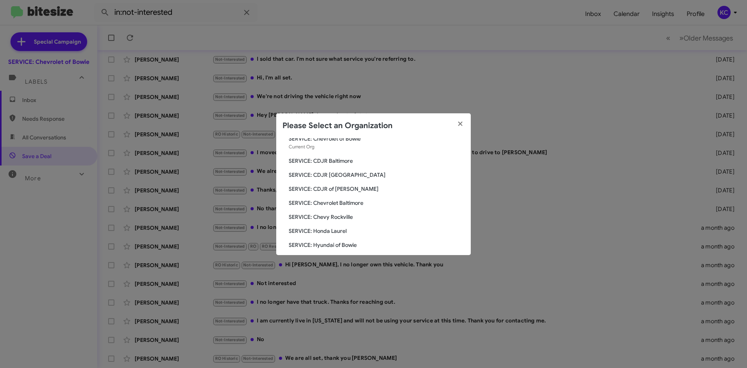
scroll to position [39, 0]
click at [335, 203] on span "SERVICE: Chevy Rockville" at bounding box center [377, 203] width 176 height 8
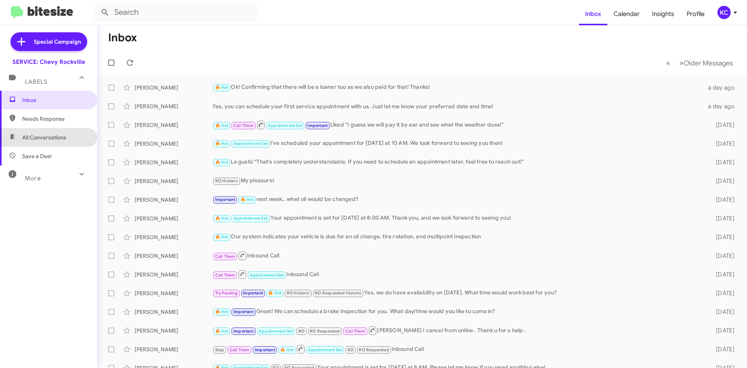
click at [62, 137] on span "All Conversations" at bounding box center [44, 137] width 44 height 8
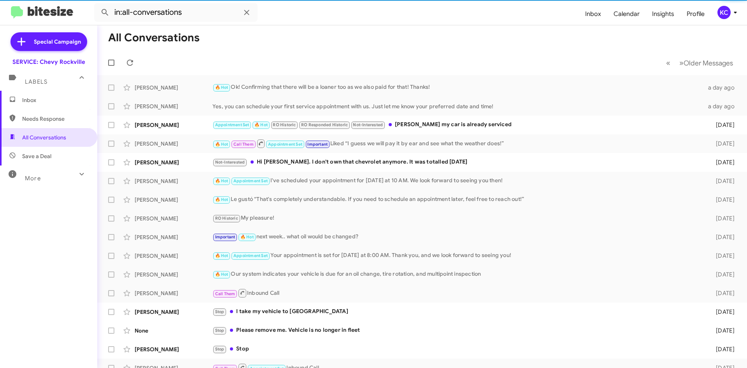
click at [51, 153] on span "Save a Deal" at bounding box center [48, 156] width 97 height 19
type input "in:not-interested"
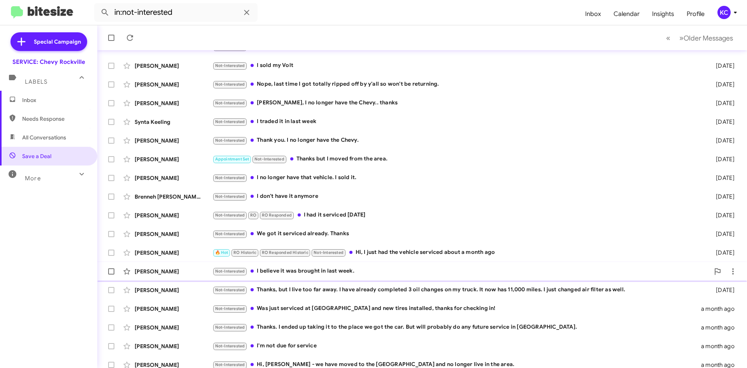
scroll to position [84, 0]
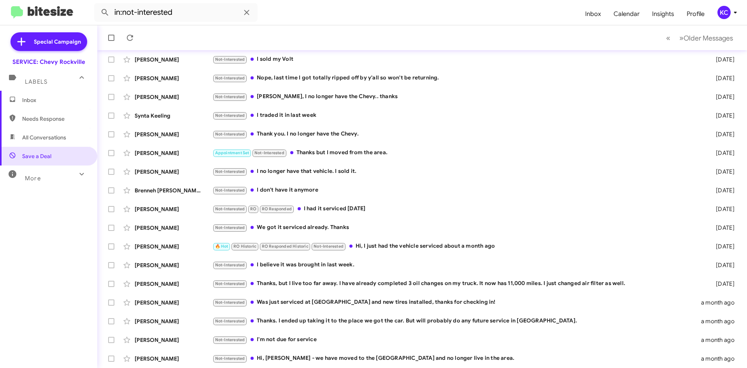
click at [725, 11] on div "KC" at bounding box center [723, 12] width 13 height 13
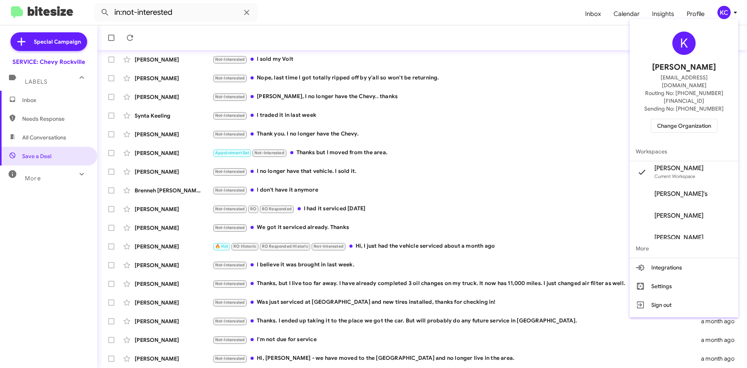
click at [671, 119] on span "Change Organization" at bounding box center [684, 125] width 54 height 13
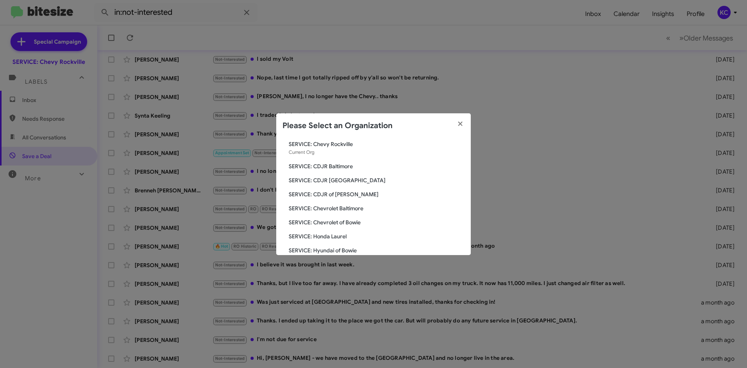
scroll to position [39, 0]
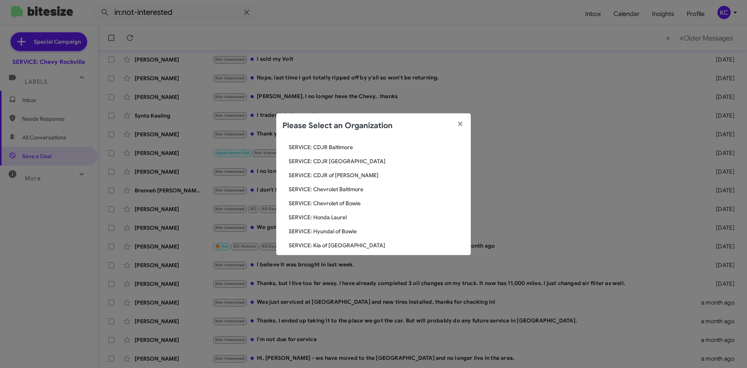
drag, startPoint x: 337, startPoint y: 219, endPoint x: 337, endPoint y: 223, distance: 4.3
click at [337, 223] on div "Search SERVICE: Chevy Rockville Current Org SERVICE: CDJR Baltimore SERVICE: CD…" at bounding box center [373, 196] width 194 height 117
click at [332, 215] on span "SERVICE: Honda Laurel" at bounding box center [377, 217] width 176 height 8
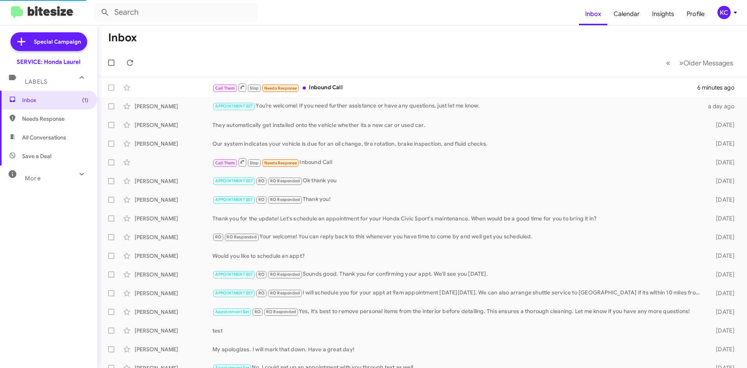
click at [51, 160] on span "Save a Deal" at bounding box center [48, 156] width 97 height 19
type input "in:not-interested"
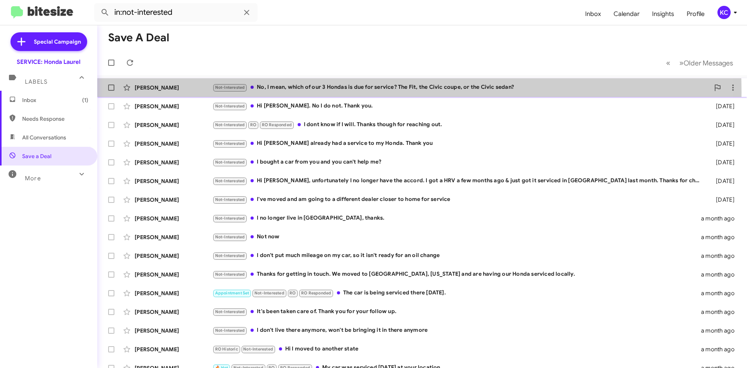
click at [292, 93] on div "[PERSON_NAME] Not-Interested No, I mean, which of our 3 Hondas is due for servi…" at bounding box center [421, 88] width 637 height 16
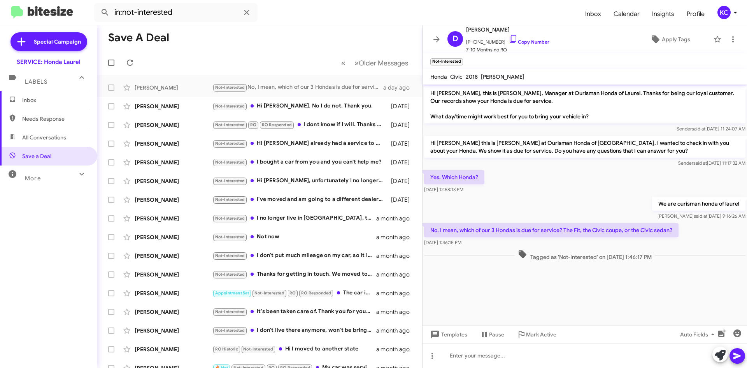
click at [34, 203] on div "Inbox Needs Response All Conversations Save a Deal More Important 🔥 Hot Appoint…" at bounding box center [48, 201] width 97 height 221
click at [323, 163] on div "Not-Interested I bought a car from you and you can't help me?" at bounding box center [298, 162] width 172 height 9
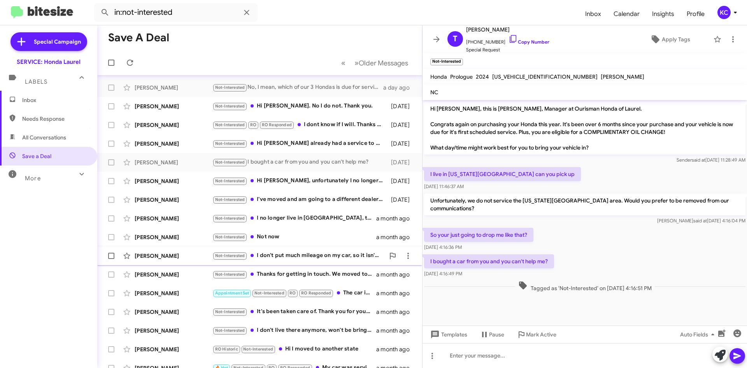
scroll to position [39, 0]
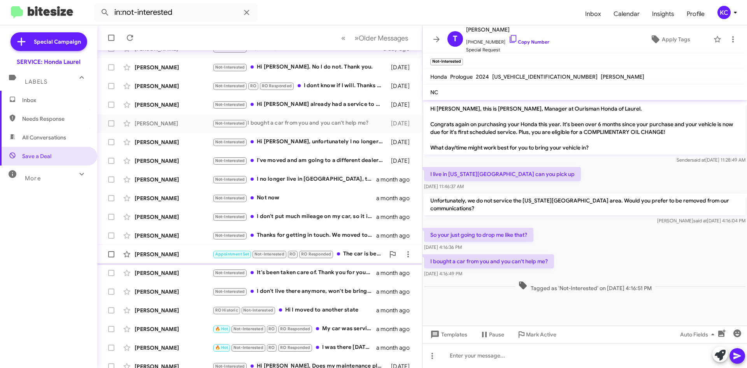
click at [356, 255] on div "Appointment Set Not-Interested RO RO Responded The car is being serviced there …" at bounding box center [298, 253] width 172 height 9
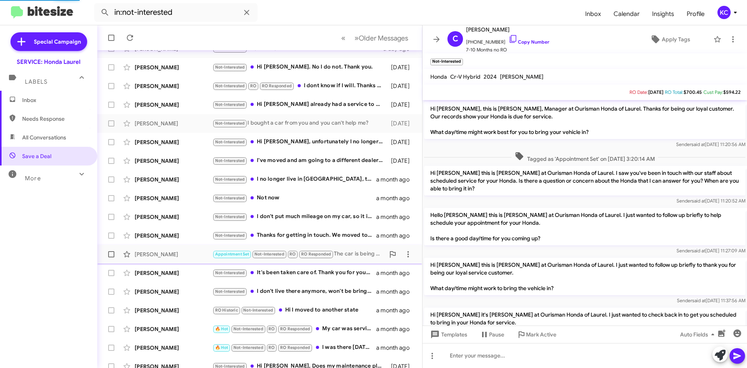
scroll to position [119, 0]
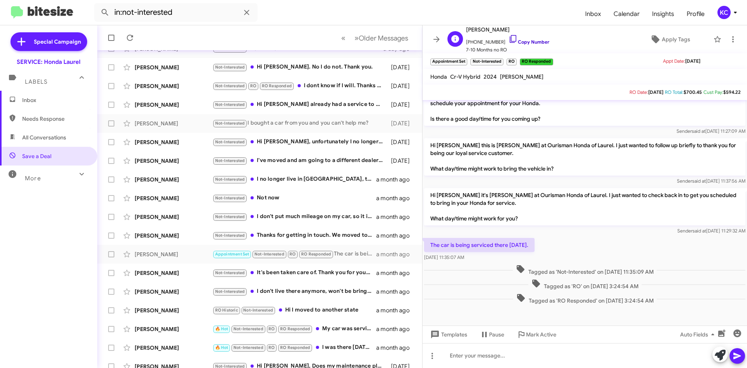
click at [508, 39] on icon at bounding box center [512, 38] width 9 height 9
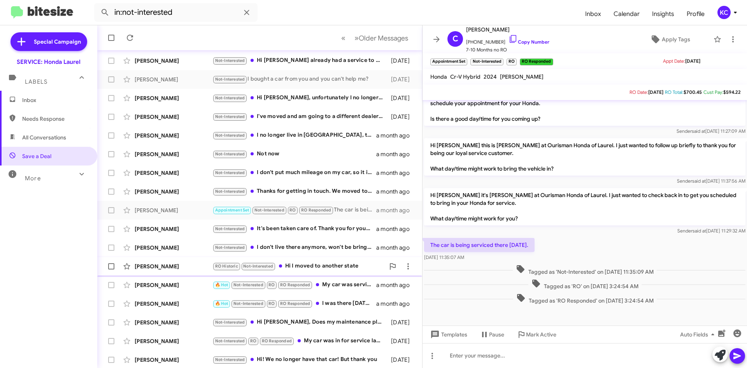
scroll to position [84, 0]
click at [717, 18] on span "KC" at bounding box center [728, 12] width 23 height 13
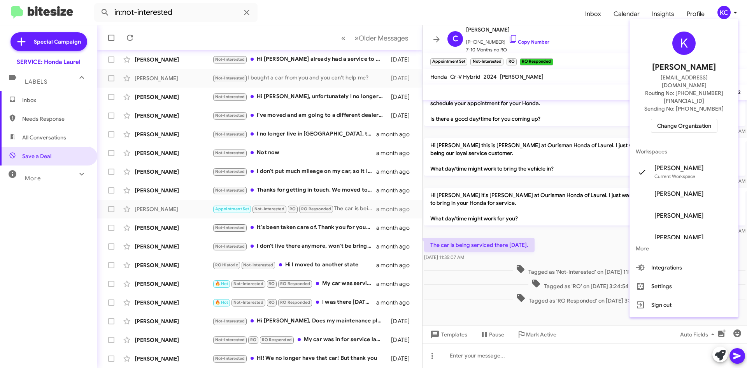
click at [684, 119] on span "Change Organization" at bounding box center [684, 125] width 54 height 13
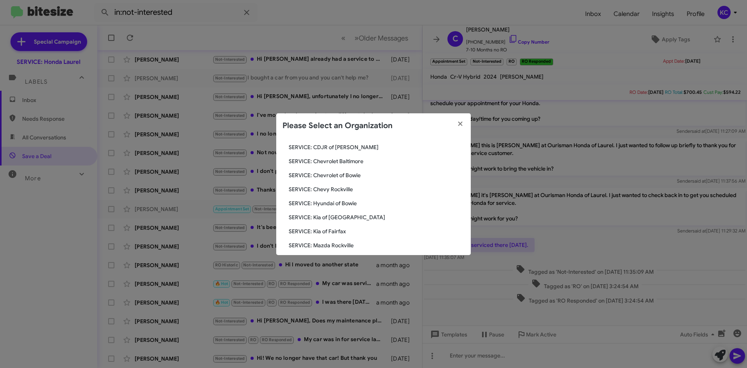
scroll to position [78, 0]
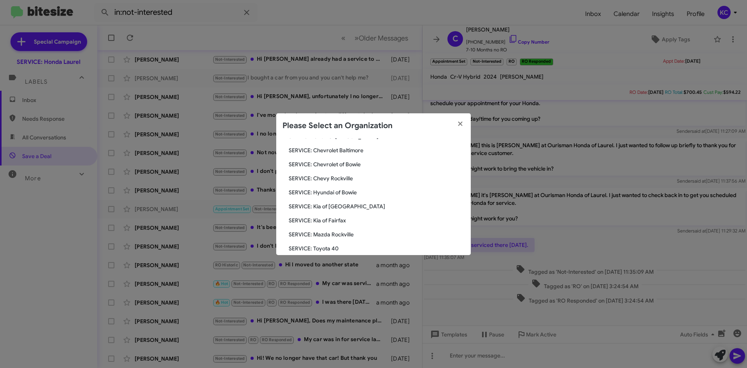
click at [326, 192] on span "SERVICE: Hyundai of Bowie" at bounding box center [377, 192] width 176 height 8
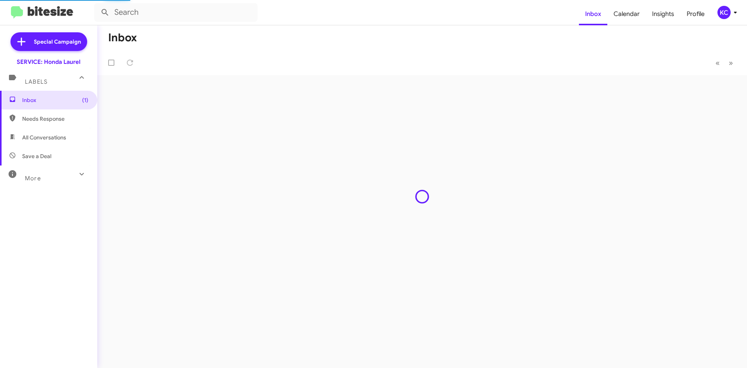
click at [37, 119] on span "Needs Response" at bounding box center [55, 119] width 66 height 8
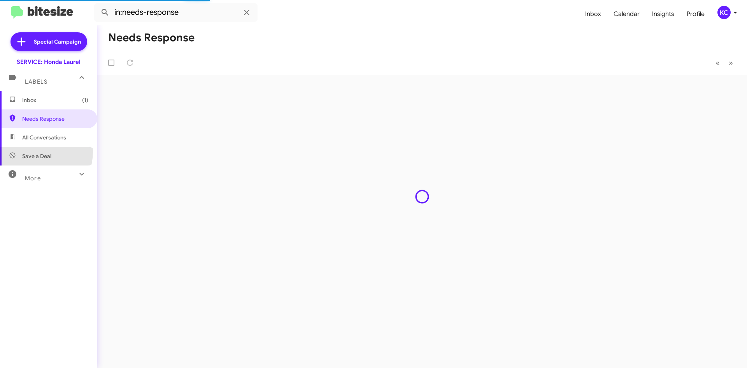
click at [34, 151] on span "Save a Deal" at bounding box center [48, 156] width 97 height 19
type input "in:not-interested"
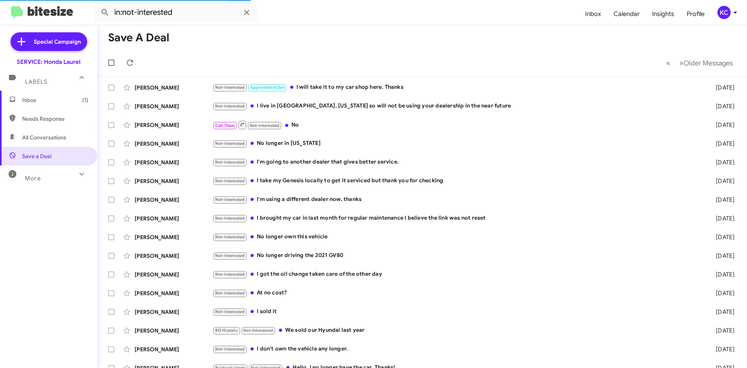
click at [731, 7] on span "KC" at bounding box center [728, 12] width 23 height 13
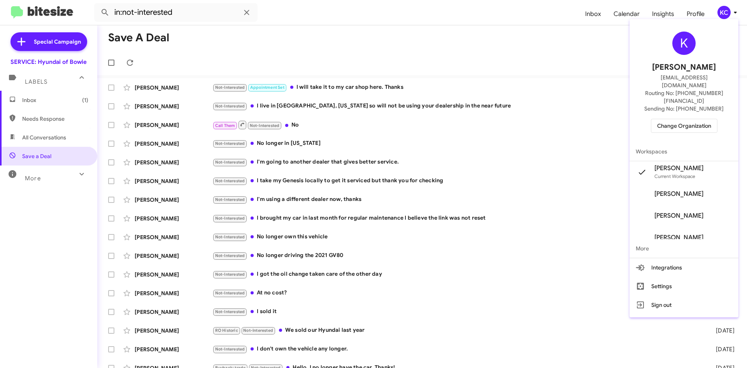
click at [692, 119] on span "Change Organization" at bounding box center [684, 125] width 54 height 13
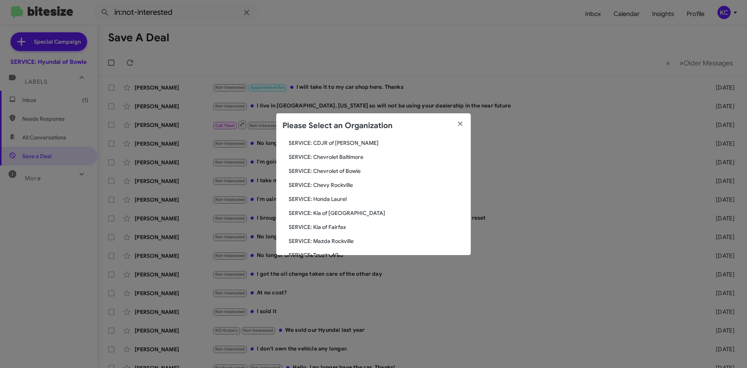
scroll to position [78, 0]
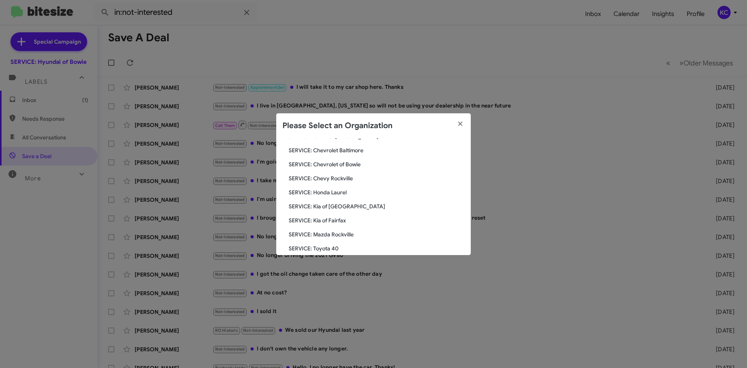
click at [343, 207] on span "SERVICE: Kia of Catonsville" at bounding box center [377, 206] width 176 height 8
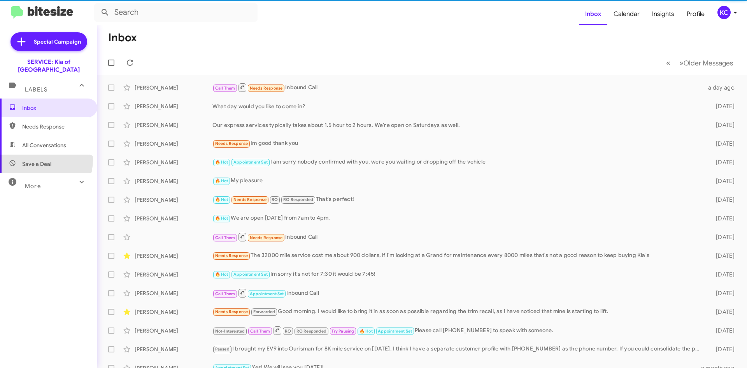
click at [35, 154] on span "Save a Deal" at bounding box center [48, 163] width 97 height 19
type input "in:not-interested"
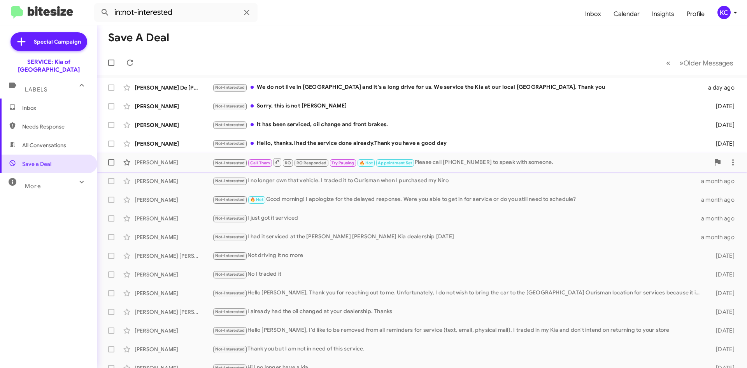
click at [507, 166] on div "Not-Interested Call Them RO RO Responded Try Pausing 🔥 Hot Appointment Set Plea…" at bounding box center [460, 162] width 497 height 10
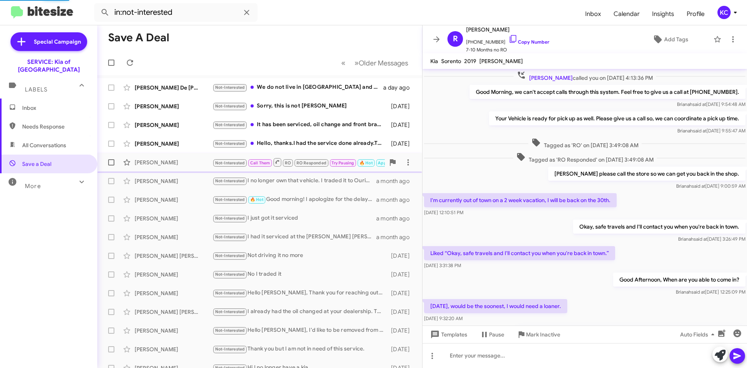
scroll to position [251, 0]
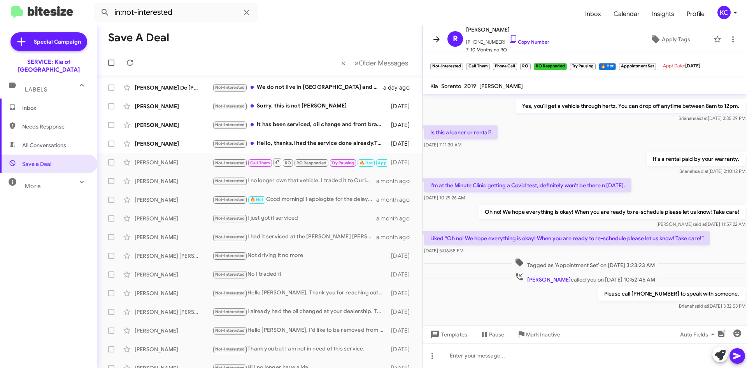
click at [437, 38] on icon at bounding box center [436, 39] width 9 height 9
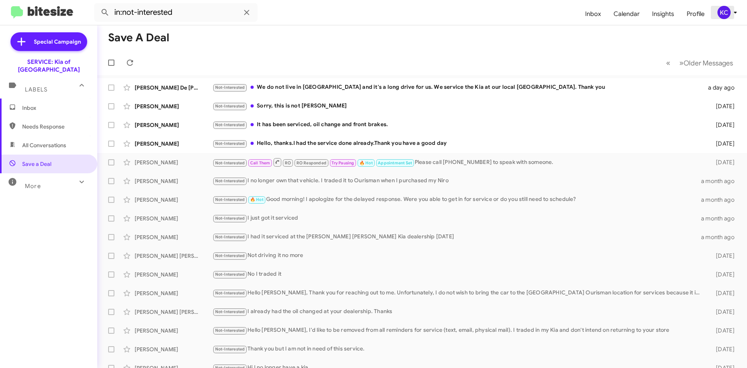
click at [723, 18] on div "KC" at bounding box center [723, 12] width 13 height 13
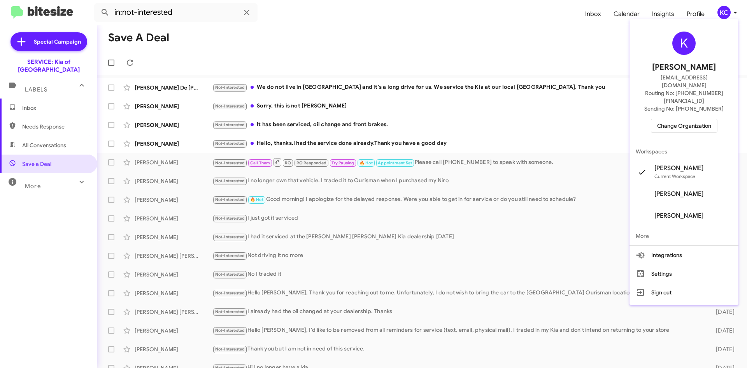
click at [674, 119] on span "Change Organization" at bounding box center [684, 125] width 54 height 13
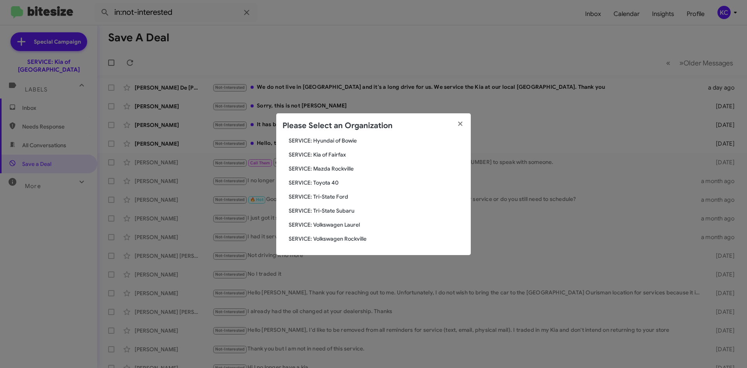
scroll to position [105, 0]
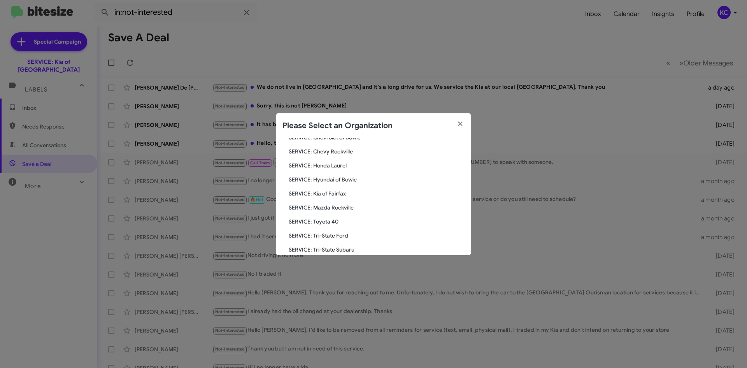
click at [339, 194] on span "SERVICE: Kia of Fairfax" at bounding box center [377, 193] width 176 height 8
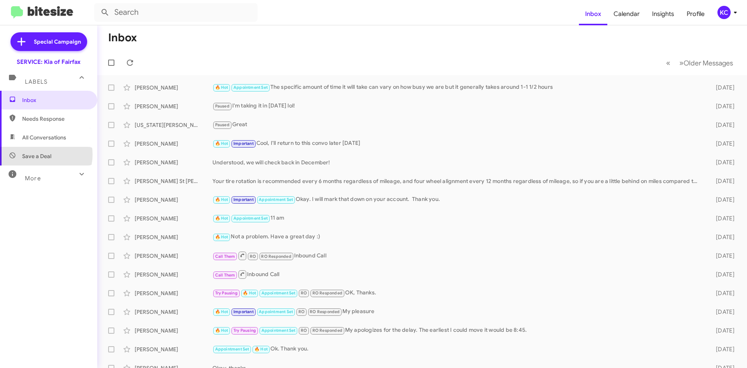
click at [38, 155] on span "Save a Deal" at bounding box center [36, 156] width 29 height 8
type input "in:not-interested"
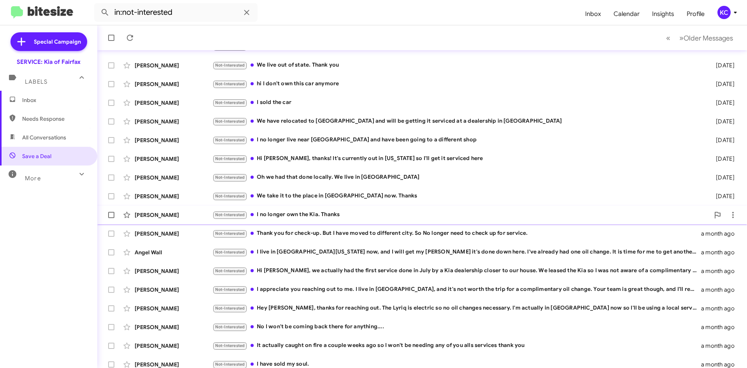
scroll to position [84, 0]
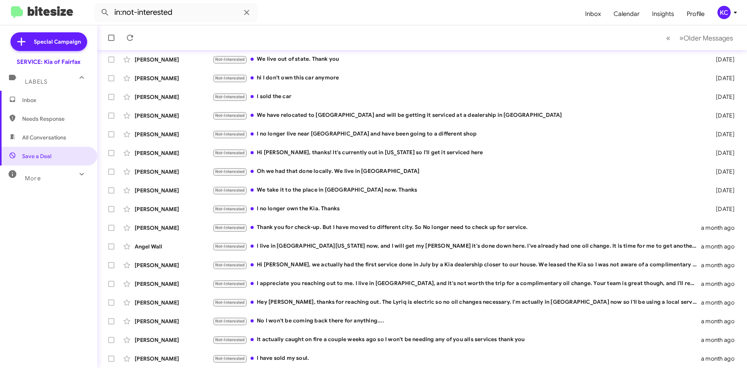
click at [727, 15] on div "KC" at bounding box center [723, 12] width 13 height 13
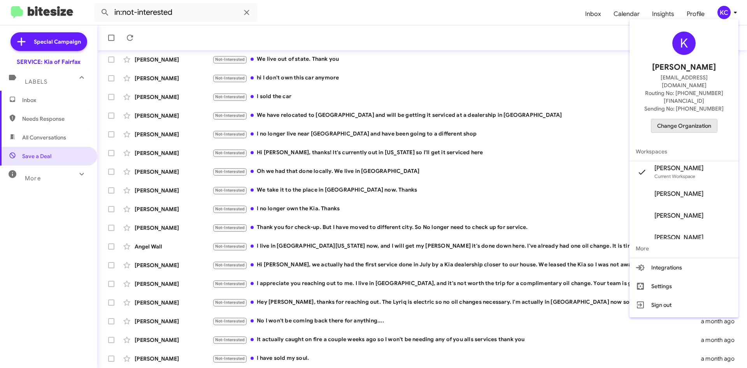
click at [684, 119] on span "Change Organization" at bounding box center [684, 125] width 54 height 13
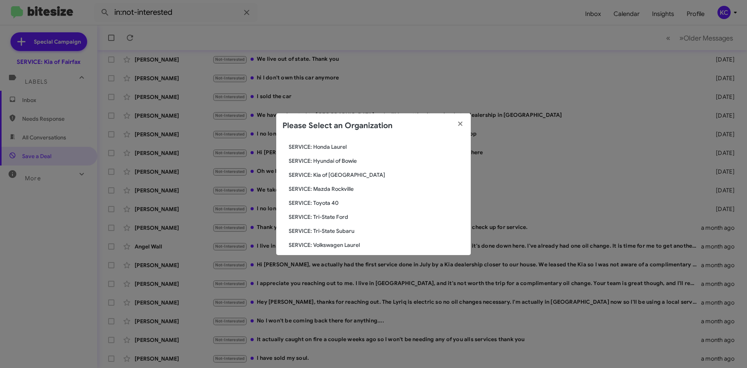
scroll to position [144, 0]
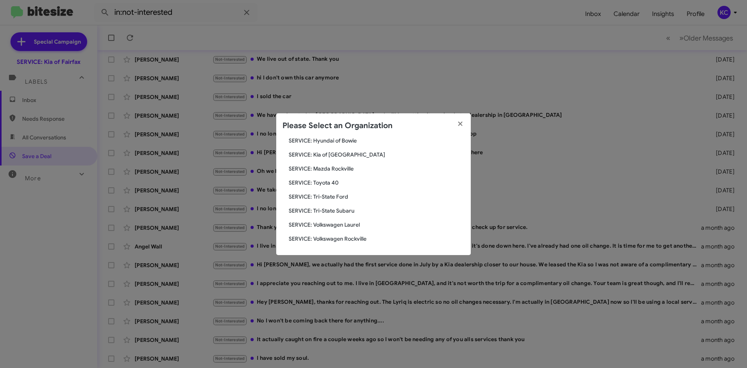
click at [330, 166] on span "SERVICE: Mazda Rockville" at bounding box center [377, 169] width 176 height 8
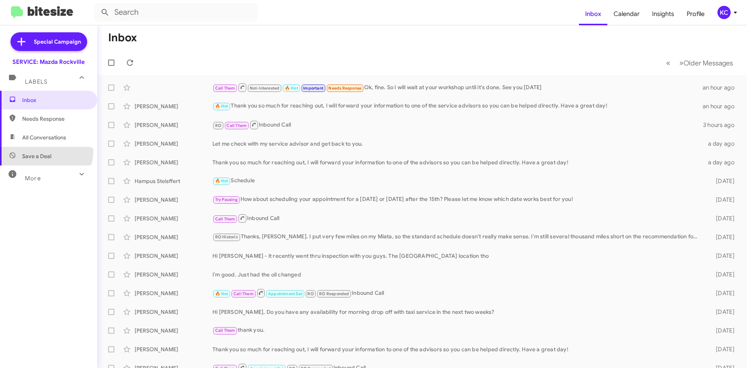
click at [44, 151] on span "Save a Deal" at bounding box center [48, 156] width 97 height 19
type input "in:not-interested"
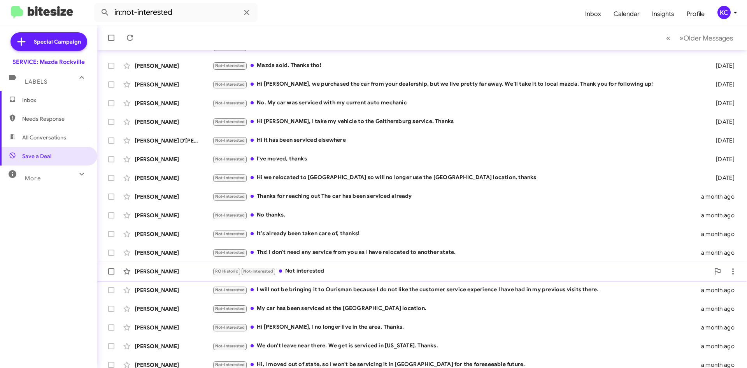
scroll to position [84, 0]
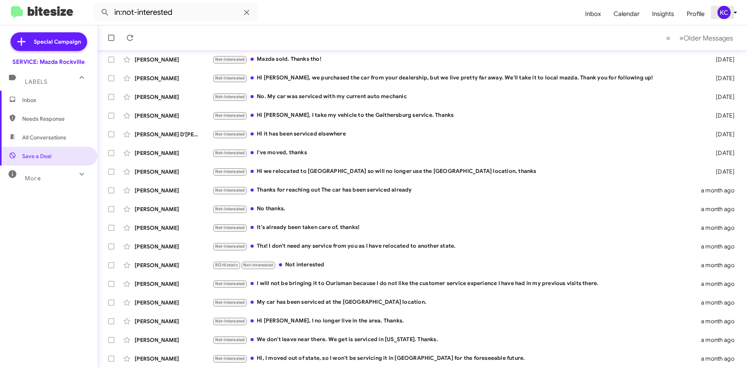
click at [731, 12] on icon at bounding box center [734, 12] width 9 height 9
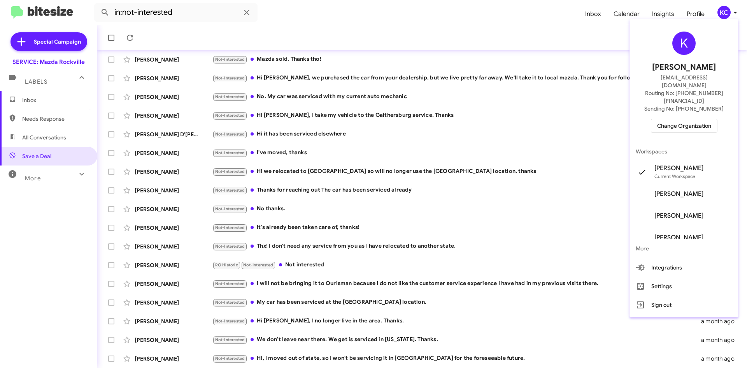
click at [681, 119] on span "Change Organization" at bounding box center [684, 125] width 54 height 13
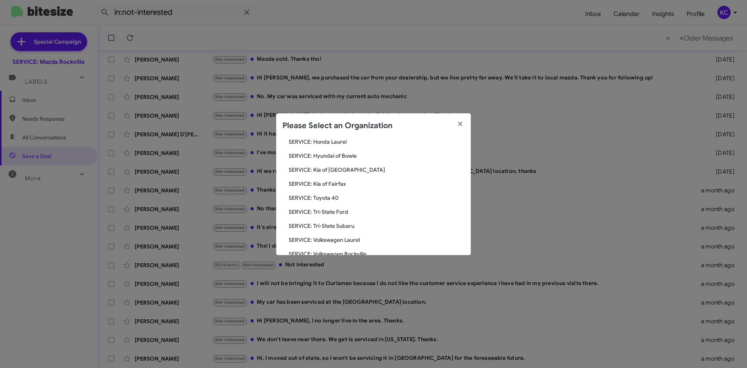
scroll to position [144, 0]
click at [327, 180] on span "SERVICE: Toyota 40" at bounding box center [377, 183] width 176 height 8
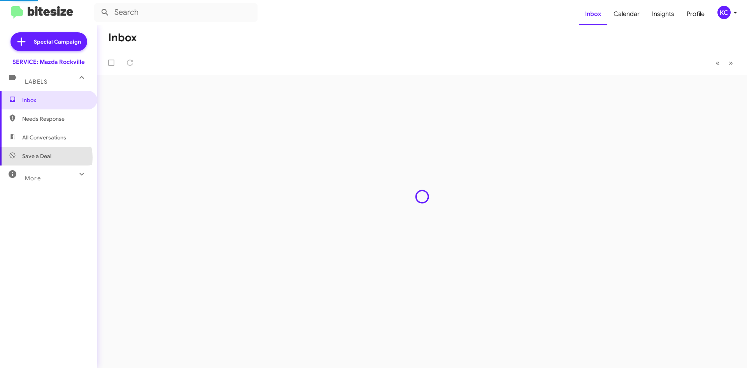
click at [43, 158] on span "Save a Deal" at bounding box center [36, 156] width 29 height 8
type input "in:not-interested"
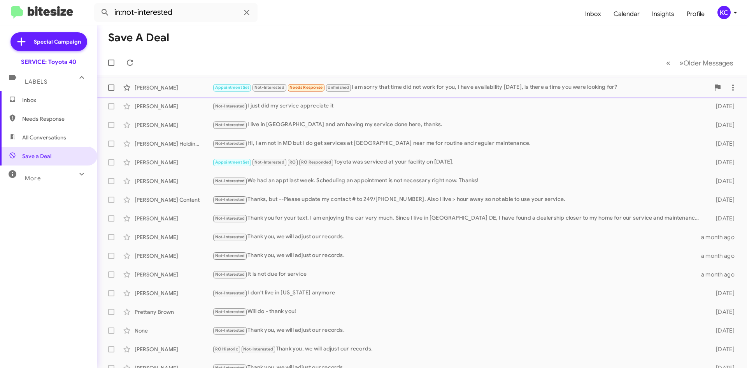
click at [566, 80] on div "[PERSON_NAME] Appointment Set Not-Interested Needs Response Unfinished I am sor…" at bounding box center [421, 88] width 637 height 16
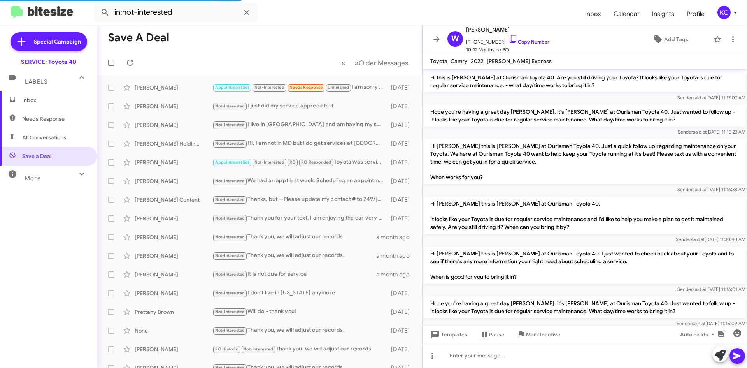
scroll to position [512, 0]
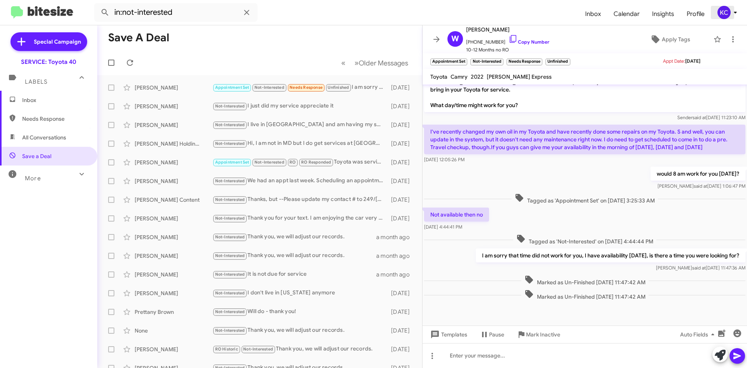
click at [720, 15] on div "KC" at bounding box center [723, 12] width 13 height 13
